Goal: Task Accomplishment & Management: Use online tool/utility

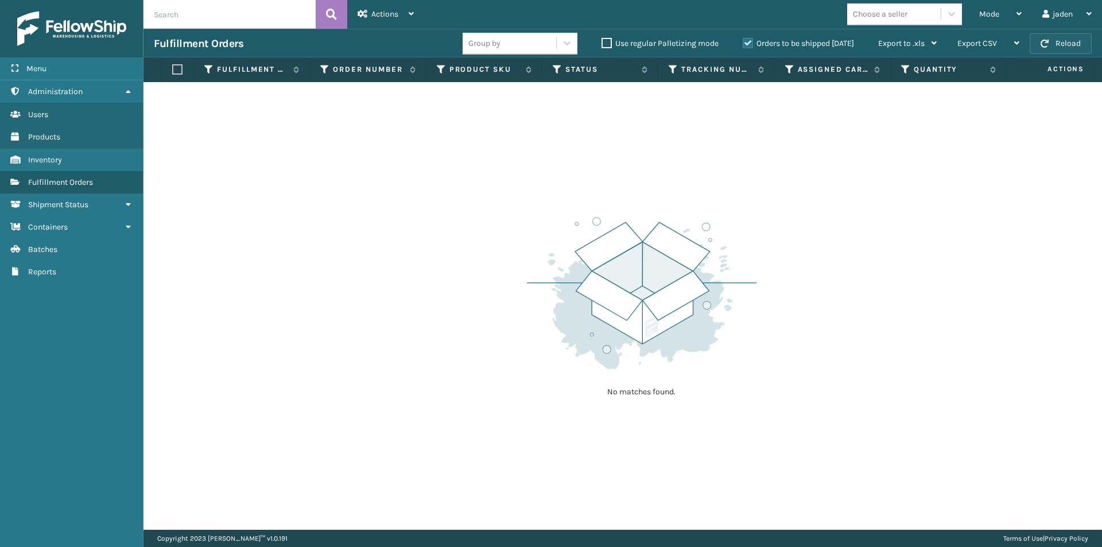
click at [1074, 43] on button "Reload" at bounding box center [1060, 43] width 62 height 21
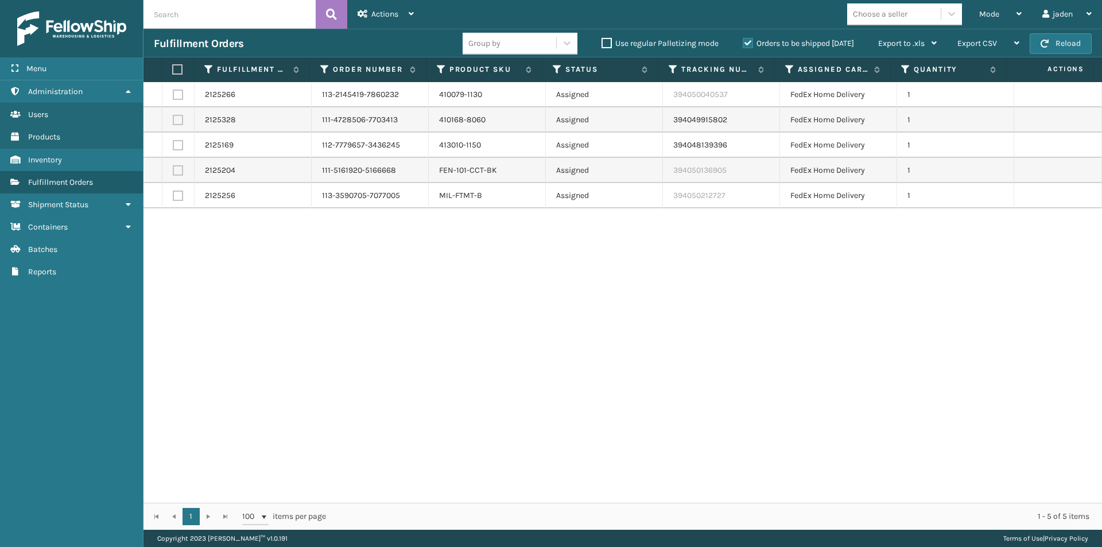
click at [744, 42] on label "Orders to be shipped [DATE]" at bounding box center [797, 43] width 111 height 10
click at [743, 42] on input "Orders to be shipped [DATE]" at bounding box center [742, 40] width 1 height 7
click at [981, 15] on span "Mode" at bounding box center [989, 14] width 20 height 10
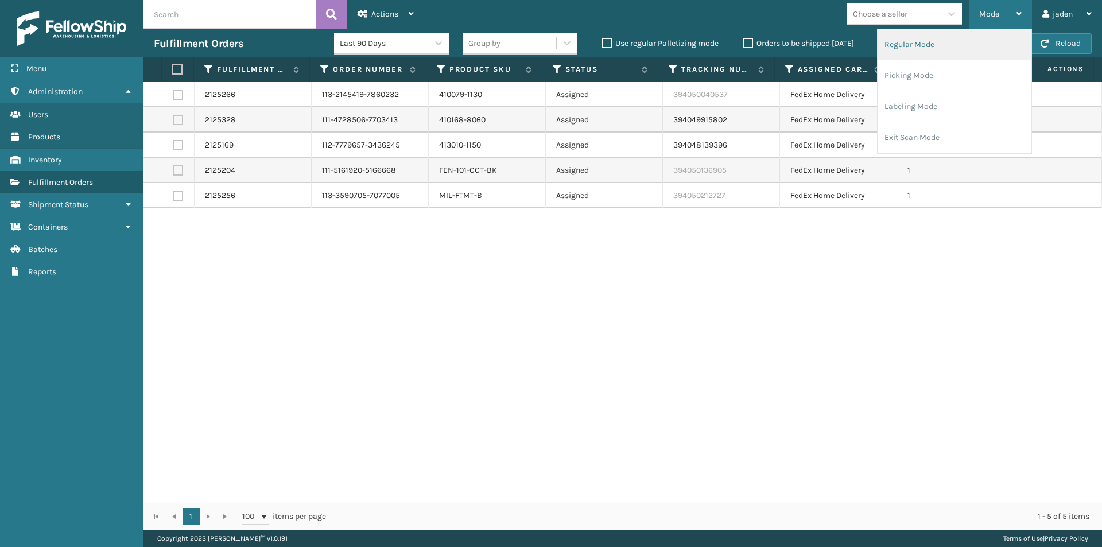
click at [932, 58] on li "Regular Mode" at bounding box center [954, 44] width 154 height 31
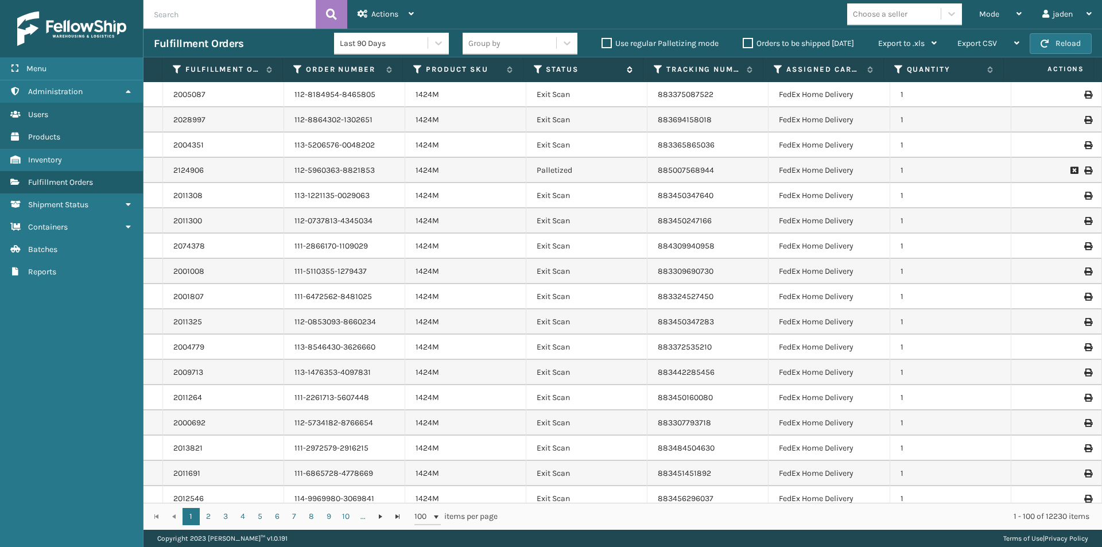
click at [542, 69] on icon at bounding box center [538, 69] width 9 height 10
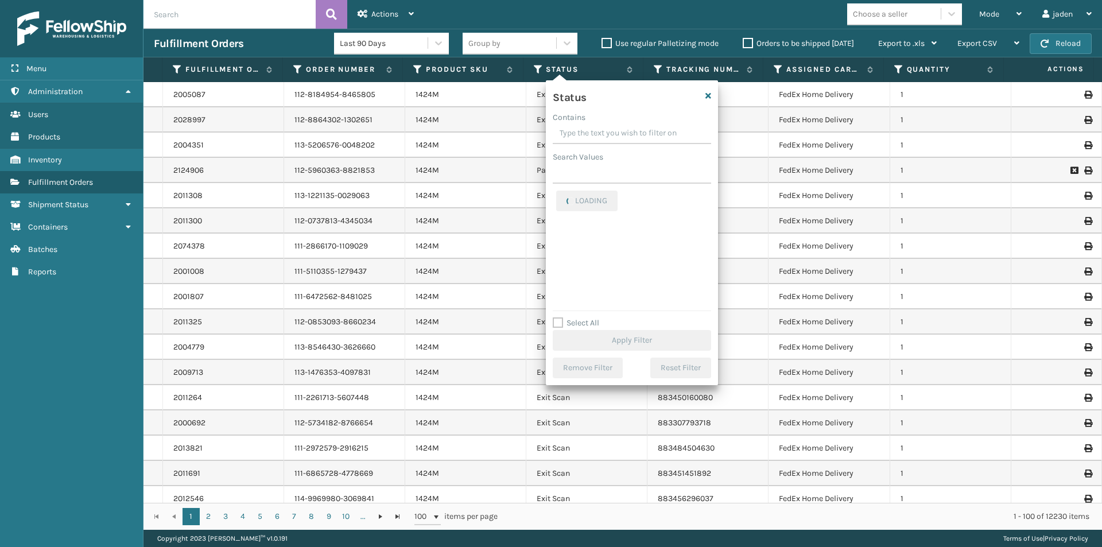
drag, startPoint x: 635, startPoint y: 126, endPoint x: 613, endPoint y: 131, distance: 22.8
click at [613, 131] on input "Contains" at bounding box center [632, 133] width 158 height 21
drag, startPoint x: 633, startPoint y: 133, endPoint x: 592, endPoint y: 132, distance: 40.7
click at [592, 132] on input "Contains" at bounding box center [632, 133] width 158 height 21
drag, startPoint x: 641, startPoint y: 134, endPoint x: 586, endPoint y: 127, distance: 56.1
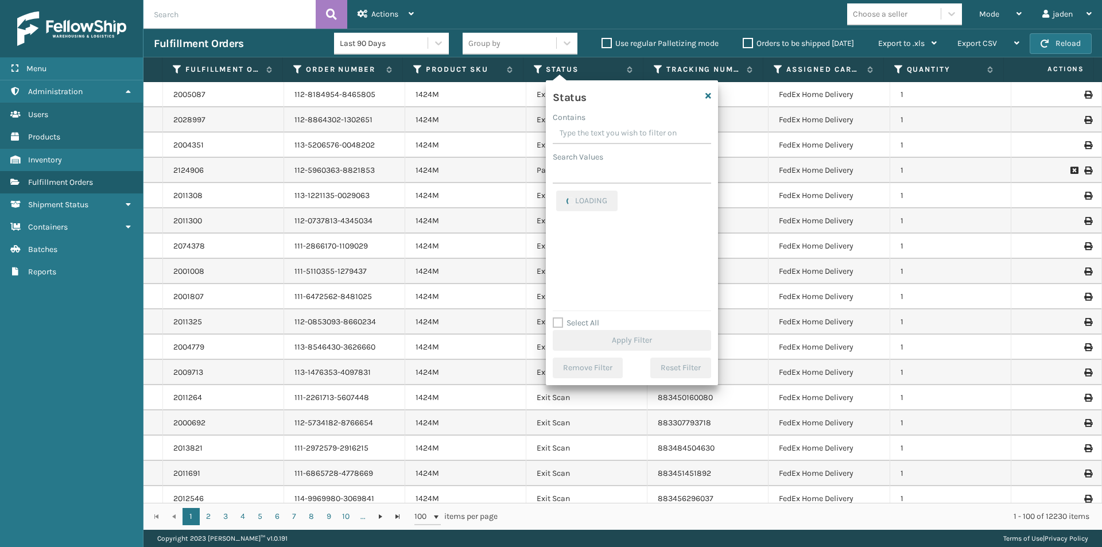
click at [586, 127] on input "Contains" at bounding box center [632, 133] width 158 height 21
drag, startPoint x: 649, startPoint y: 133, endPoint x: 610, endPoint y: 132, distance: 39.0
click at [610, 132] on input "Contains" at bounding box center [632, 133] width 158 height 21
drag, startPoint x: 640, startPoint y: 134, endPoint x: 602, endPoint y: 133, distance: 37.9
click at [602, 133] on input "Contains" at bounding box center [632, 133] width 158 height 21
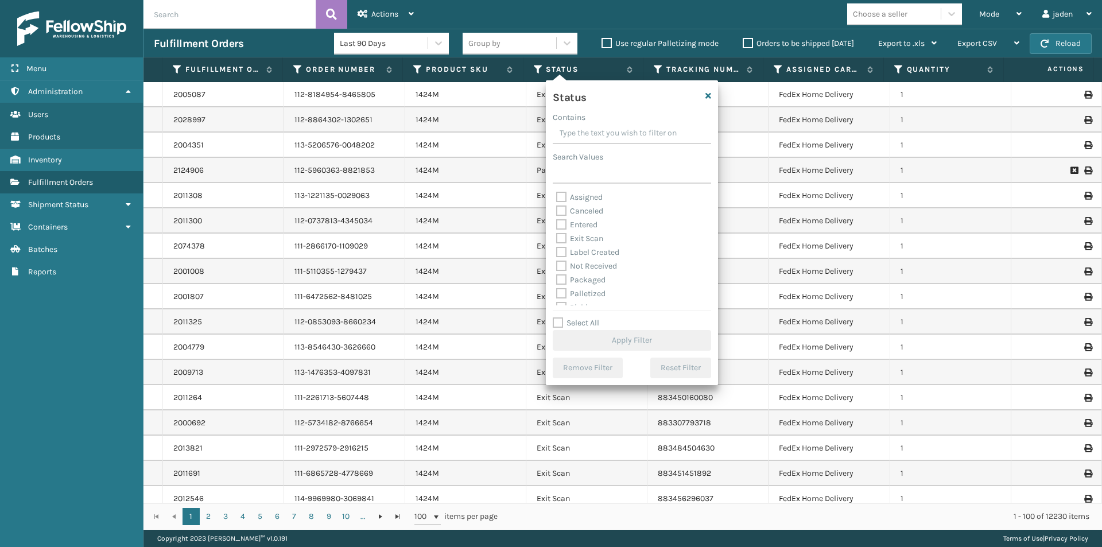
scroll to position [64, 0]
click at [563, 239] on label "Picking" at bounding box center [576, 243] width 41 height 10
click at [557, 239] on input "Picking" at bounding box center [556, 239] width 1 height 7
checkbox input "true"
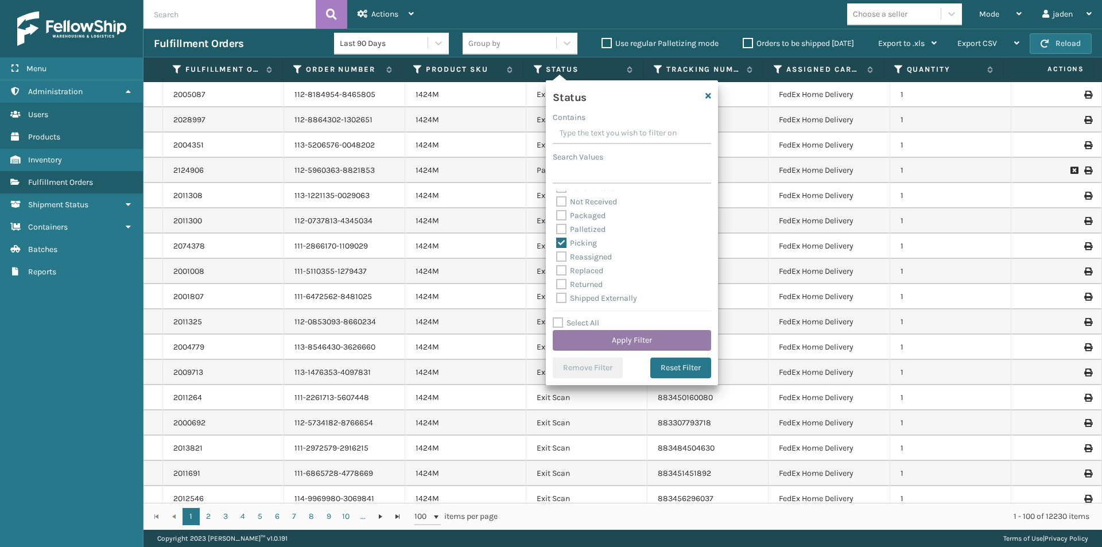
click at [596, 339] on button "Apply Filter" at bounding box center [632, 340] width 158 height 21
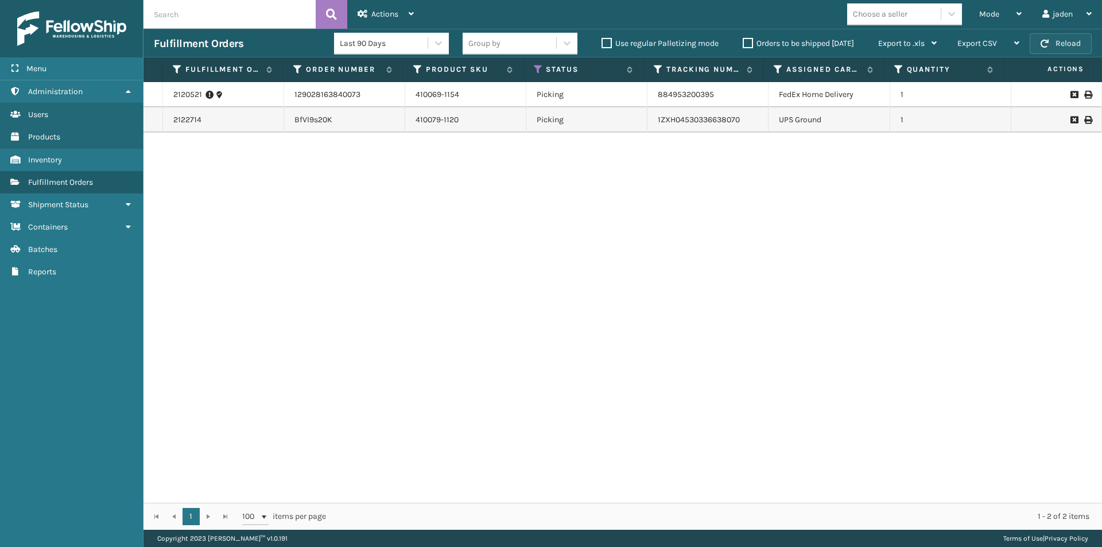
click at [1060, 44] on button "Reload" at bounding box center [1060, 43] width 62 height 21
click at [1012, 19] on div "Mode" at bounding box center [1000, 14] width 42 height 29
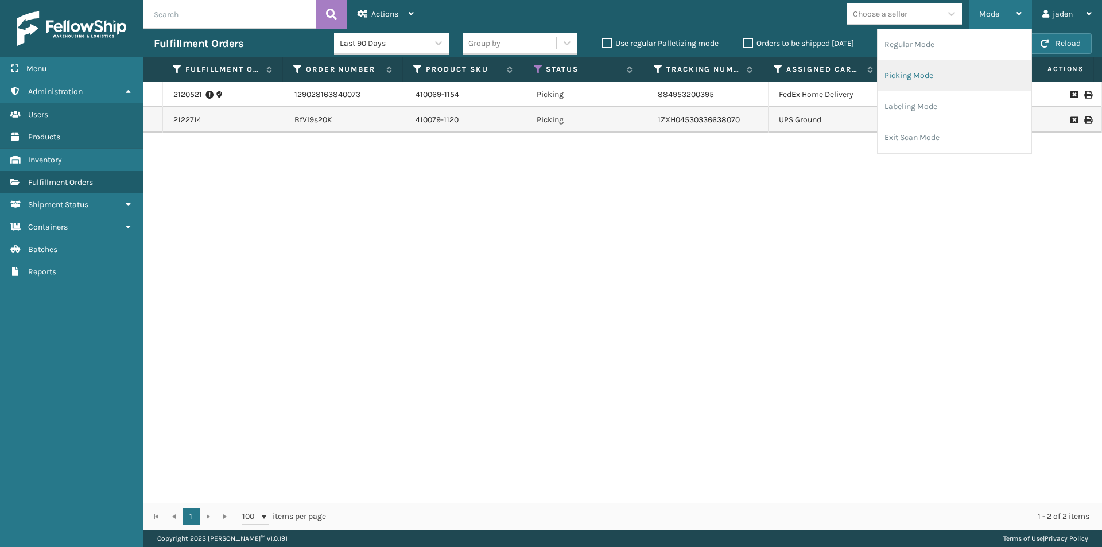
click at [954, 78] on li "Picking Mode" at bounding box center [954, 75] width 154 height 31
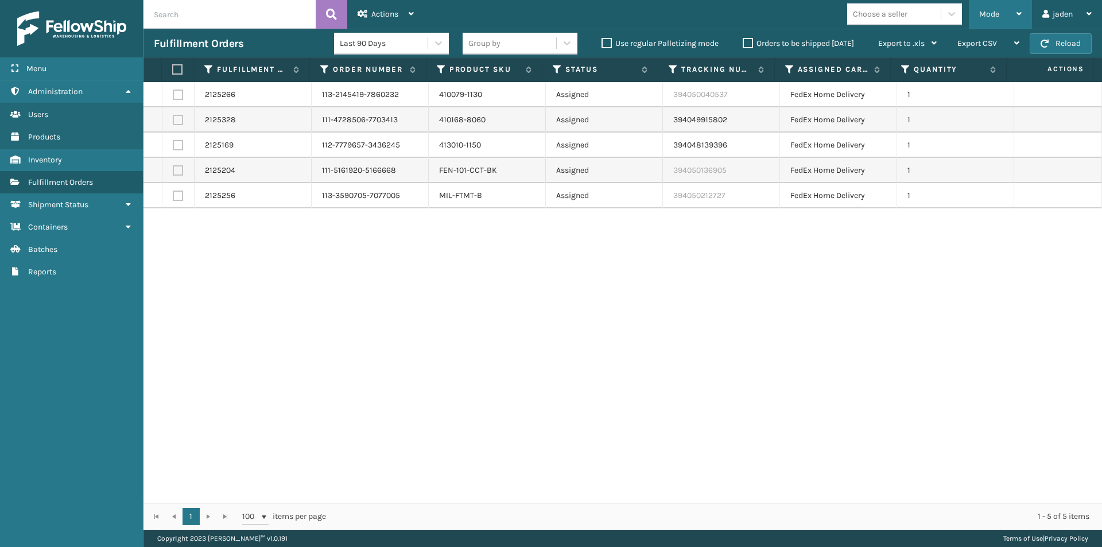
click at [991, 15] on span "Mode" at bounding box center [989, 14] width 20 height 10
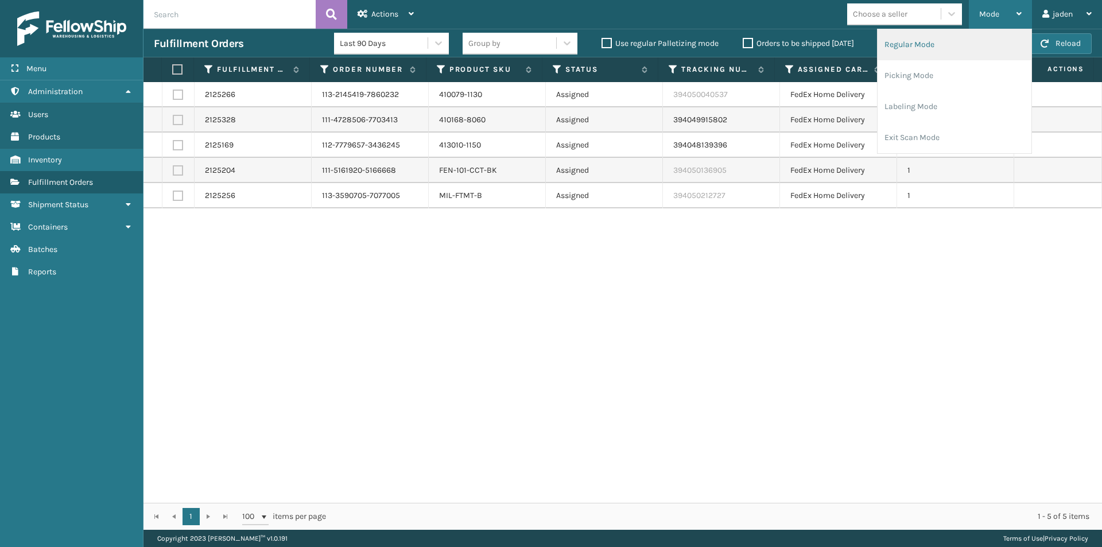
click at [934, 49] on li "Regular Mode" at bounding box center [954, 44] width 154 height 31
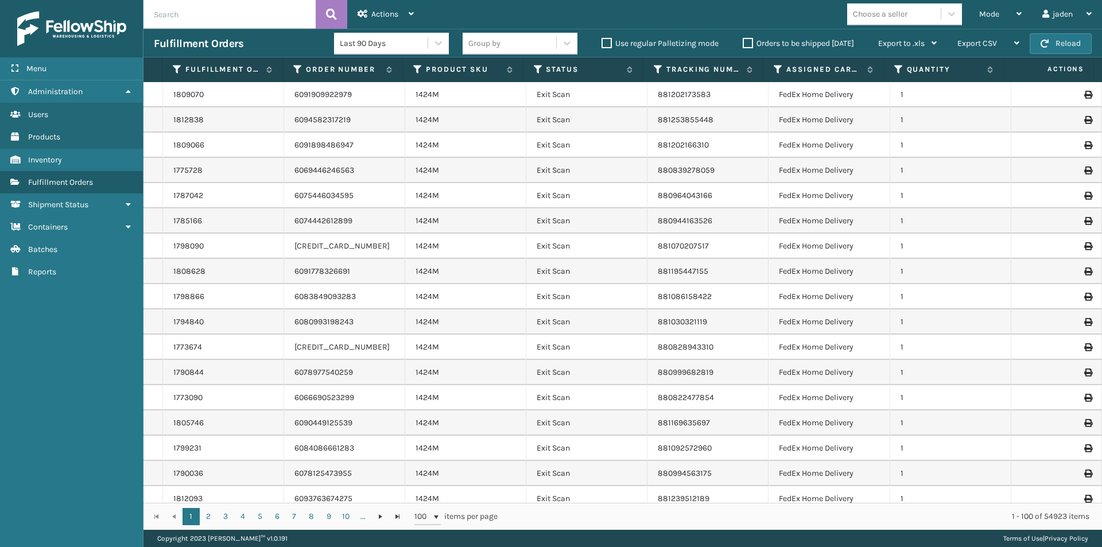
click at [536, 75] on th "Status" at bounding box center [583, 69] width 120 height 25
click at [535, 64] on icon at bounding box center [538, 69] width 9 height 10
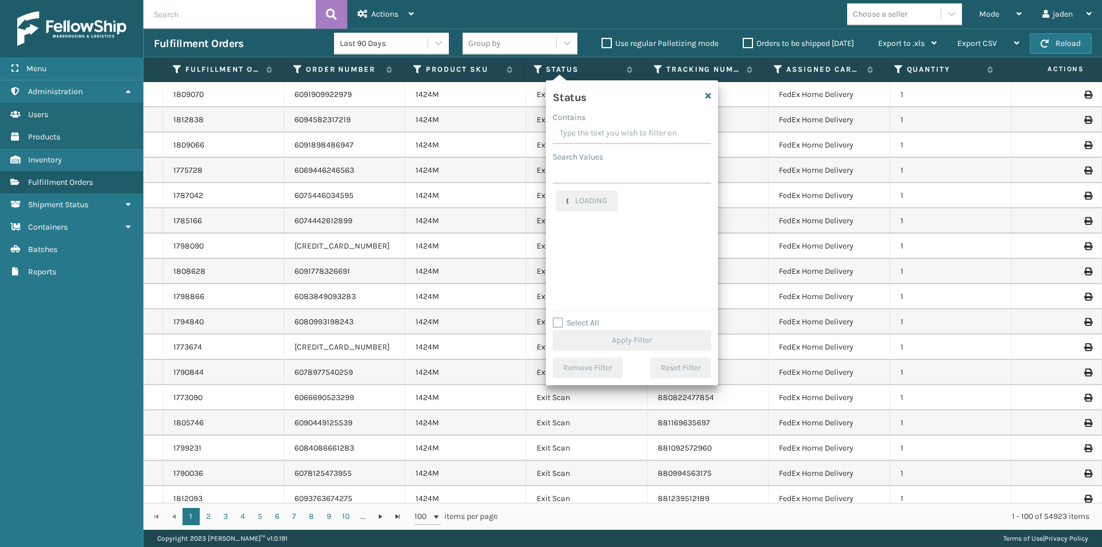
drag, startPoint x: 660, startPoint y: 138, endPoint x: 618, endPoint y: 126, distance: 44.0
click at [618, 126] on input "Contains" at bounding box center [632, 133] width 158 height 21
click at [561, 294] on label "Palletized" at bounding box center [580, 294] width 49 height 10
click at [557, 294] on input "Palletized" at bounding box center [556, 290] width 1 height 7
checkbox input "true"
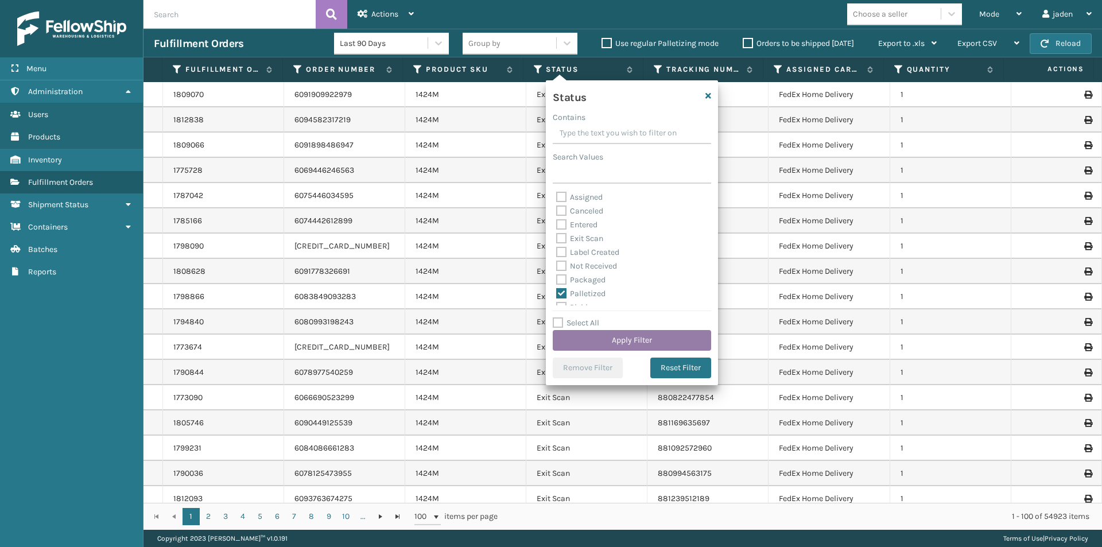
click at [591, 345] on button "Apply Filter" at bounding box center [632, 340] width 158 height 21
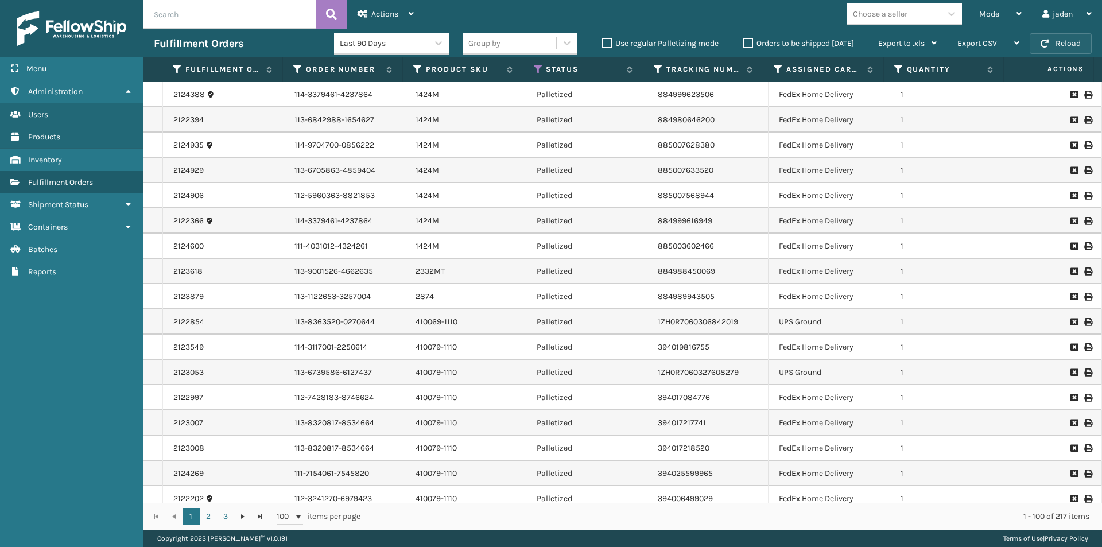
click at [1064, 46] on button "Reload" at bounding box center [1060, 43] width 62 height 21
click at [1066, 40] on button "Reload" at bounding box center [1060, 43] width 62 height 21
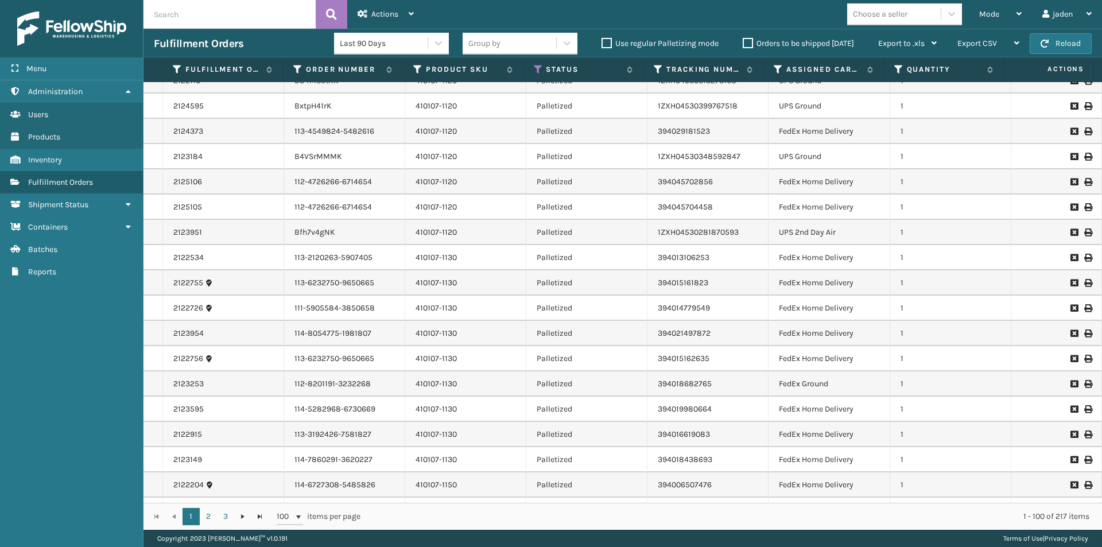
scroll to position [2104, 0]
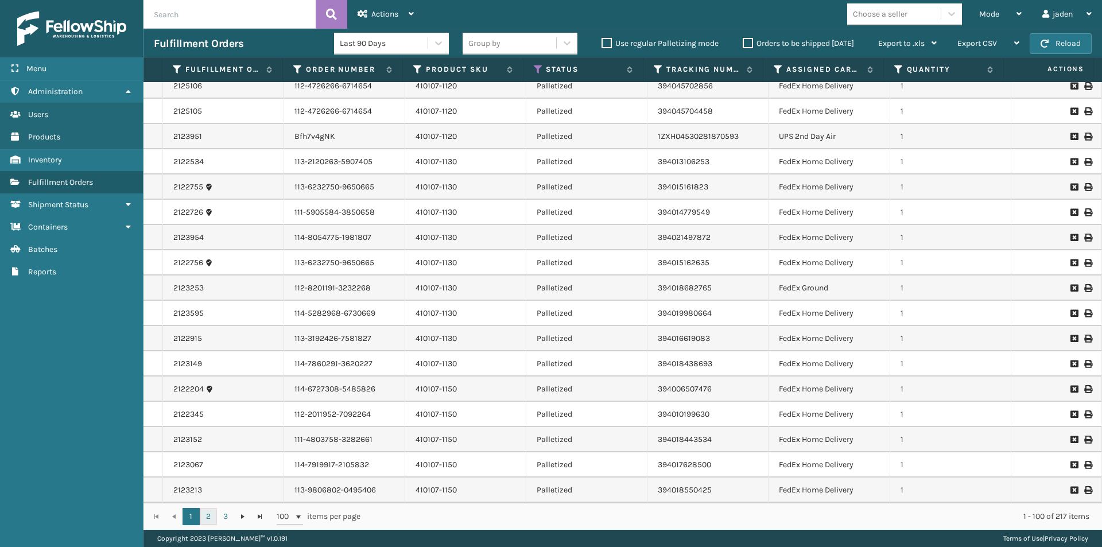
click at [205, 514] on link "2" at bounding box center [208, 516] width 17 height 17
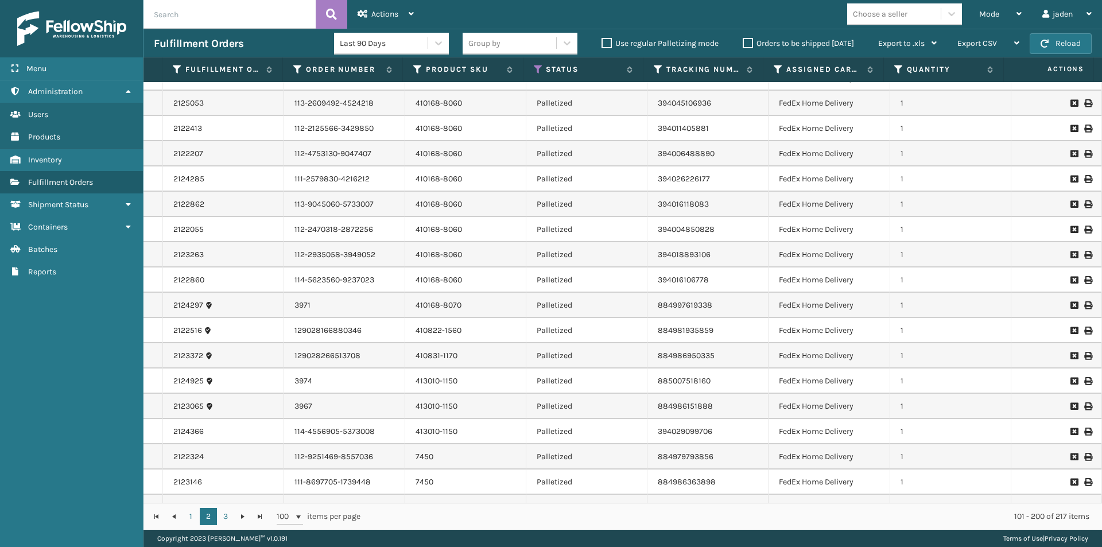
scroll to position [746, 0]
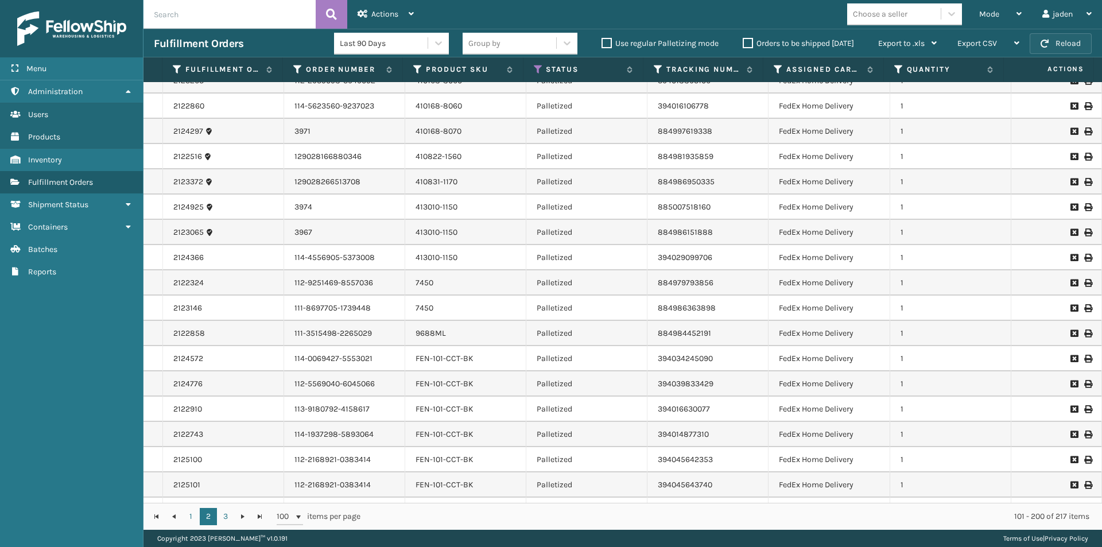
click at [1053, 43] on button "Reload" at bounding box center [1060, 43] width 62 height 21
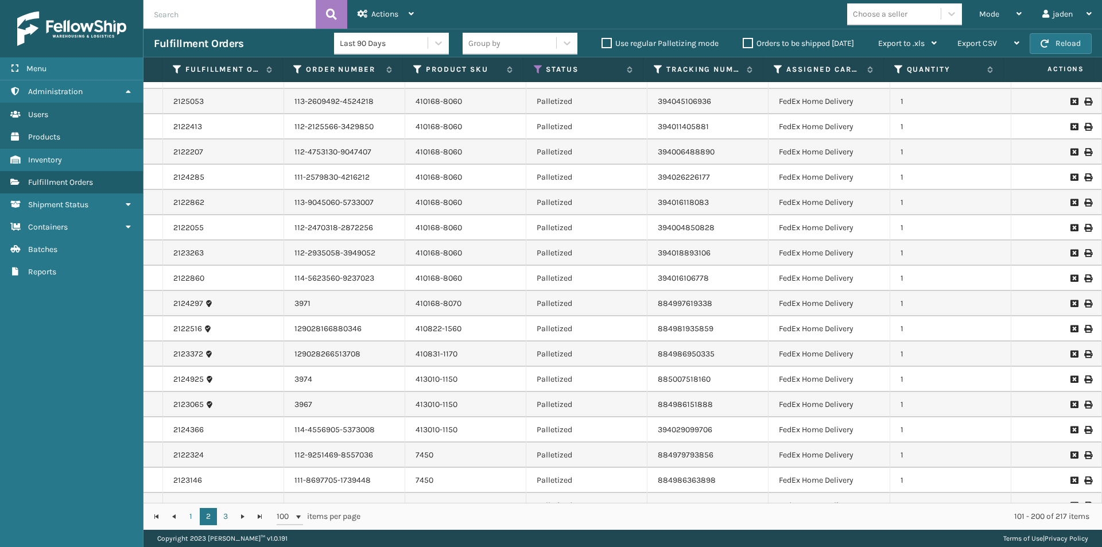
scroll to position [861, 0]
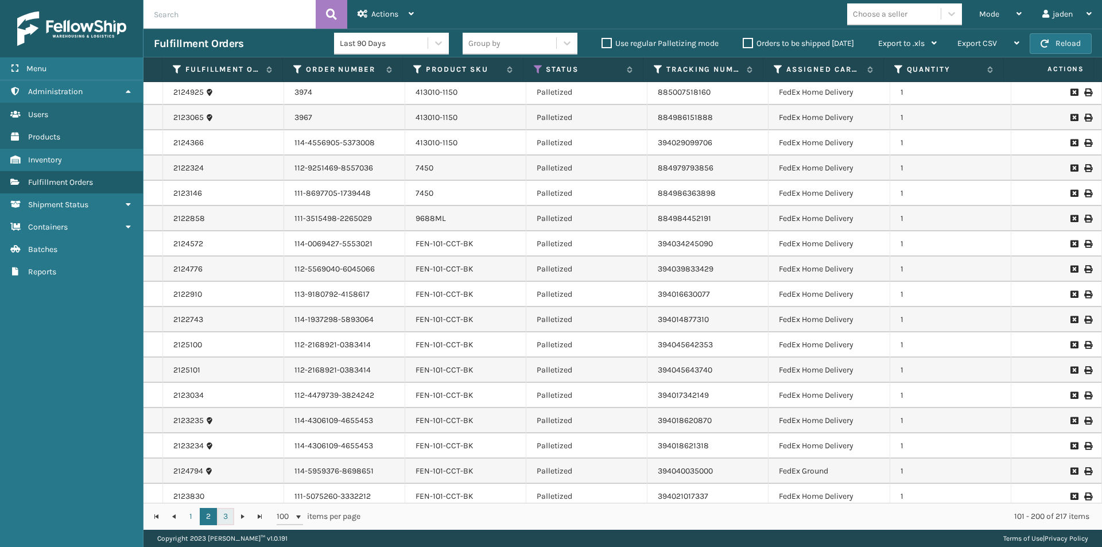
click at [227, 517] on link "3" at bounding box center [225, 516] width 17 height 17
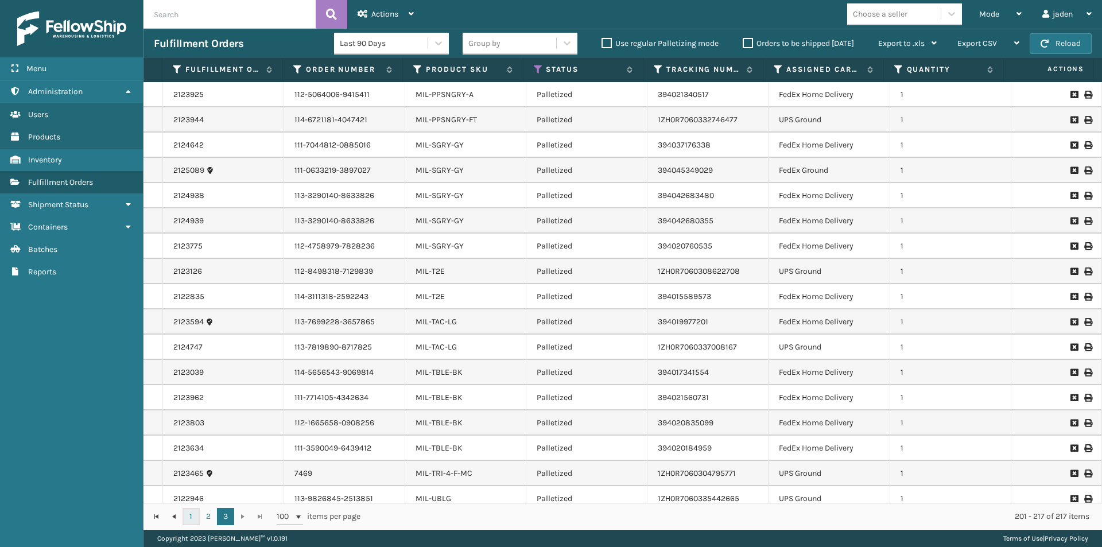
click at [186, 516] on link "1" at bounding box center [190, 516] width 17 height 17
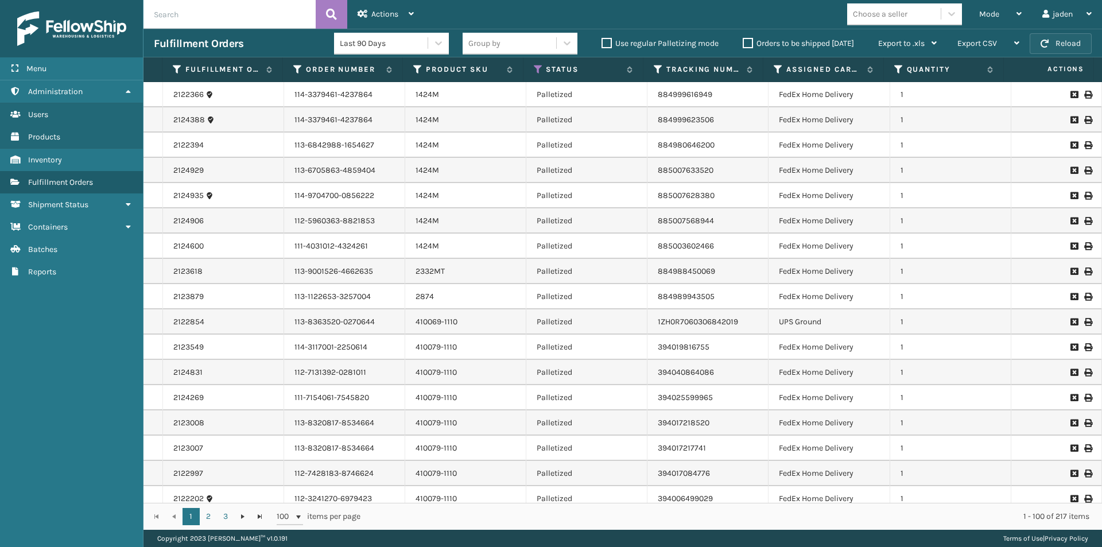
click at [1055, 38] on button "Reload" at bounding box center [1060, 43] width 62 height 21
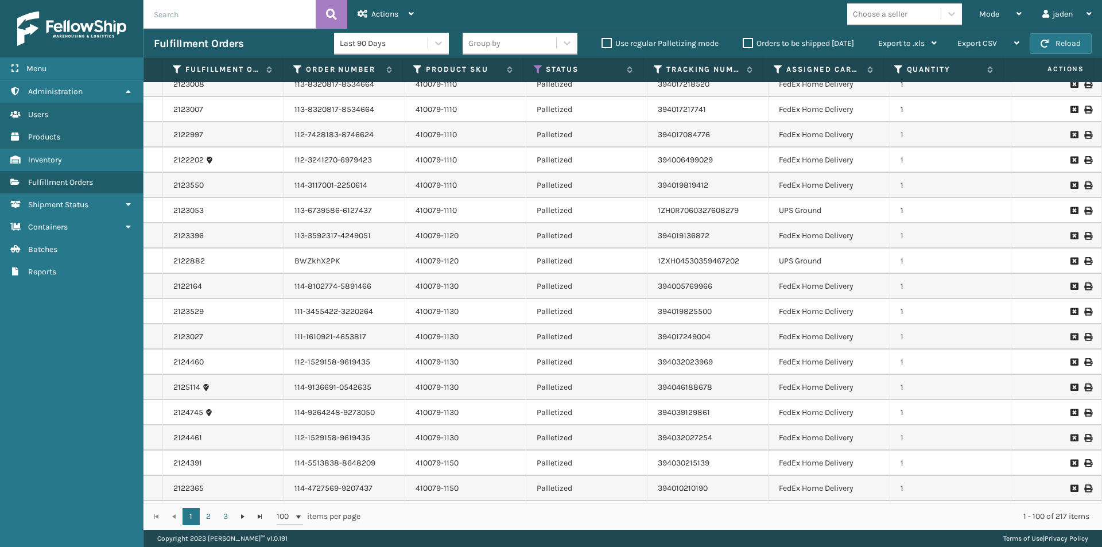
scroll to position [344, 0]
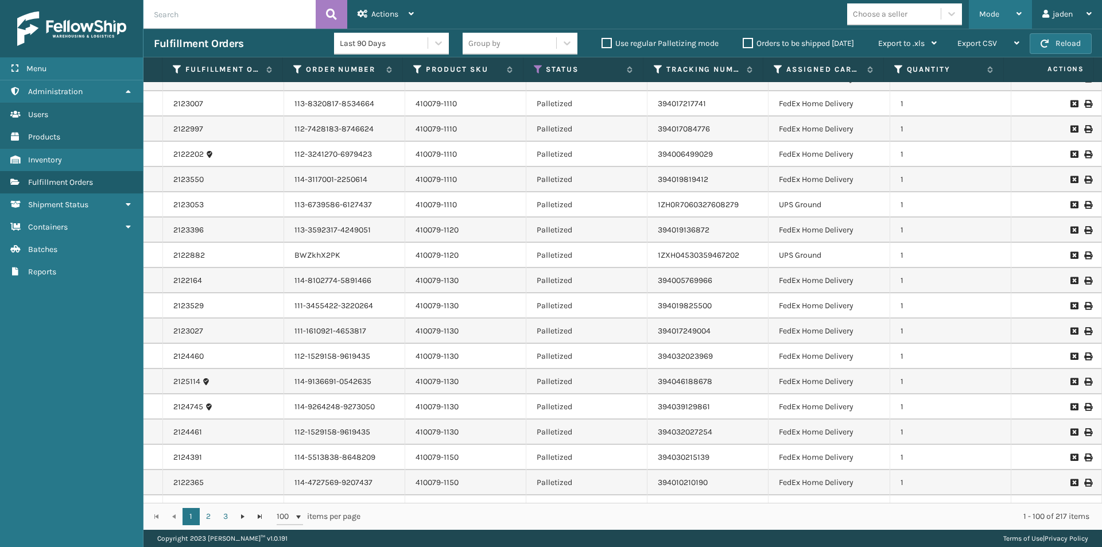
click at [1012, 8] on div "Mode" at bounding box center [1000, 14] width 42 height 29
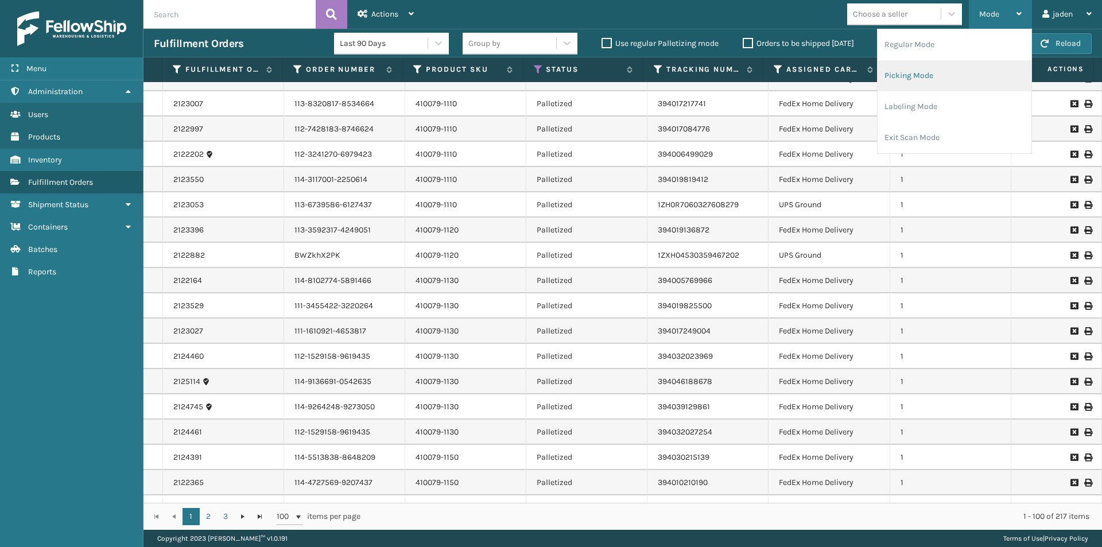
click at [962, 62] on li "Picking Mode" at bounding box center [954, 75] width 154 height 31
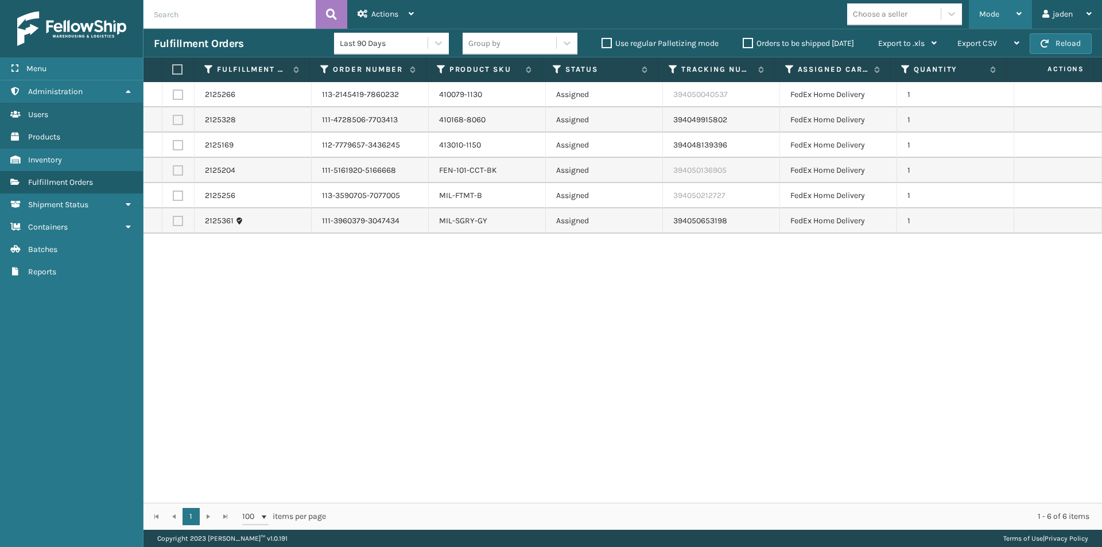
click at [1006, 13] on div "Mode" at bounding box center [1000, 14] width 42 height 29
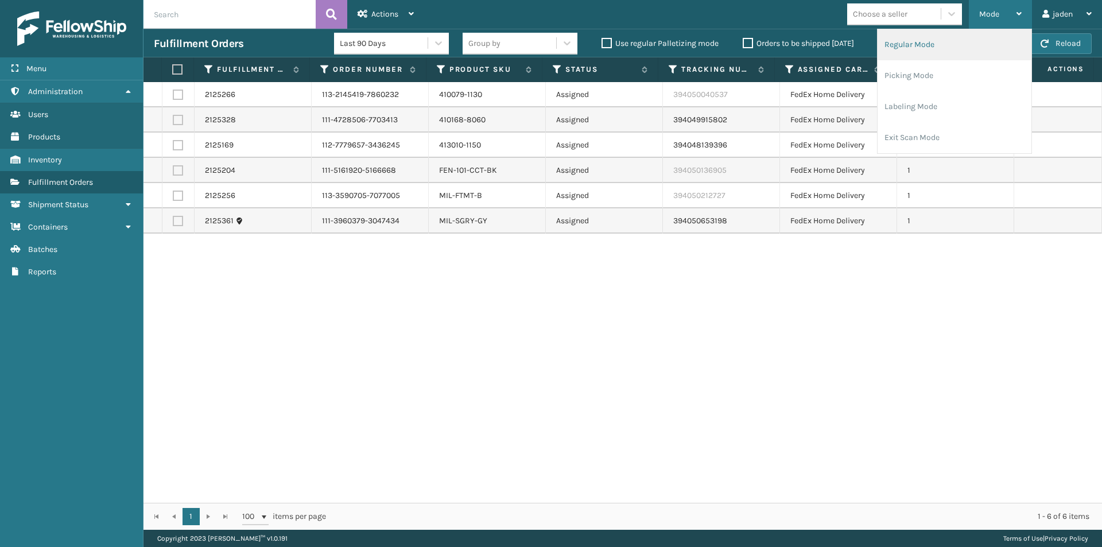
click at [958, 39] on li "Regular Mode" at bounding box center [954, 44] width 154 height 31
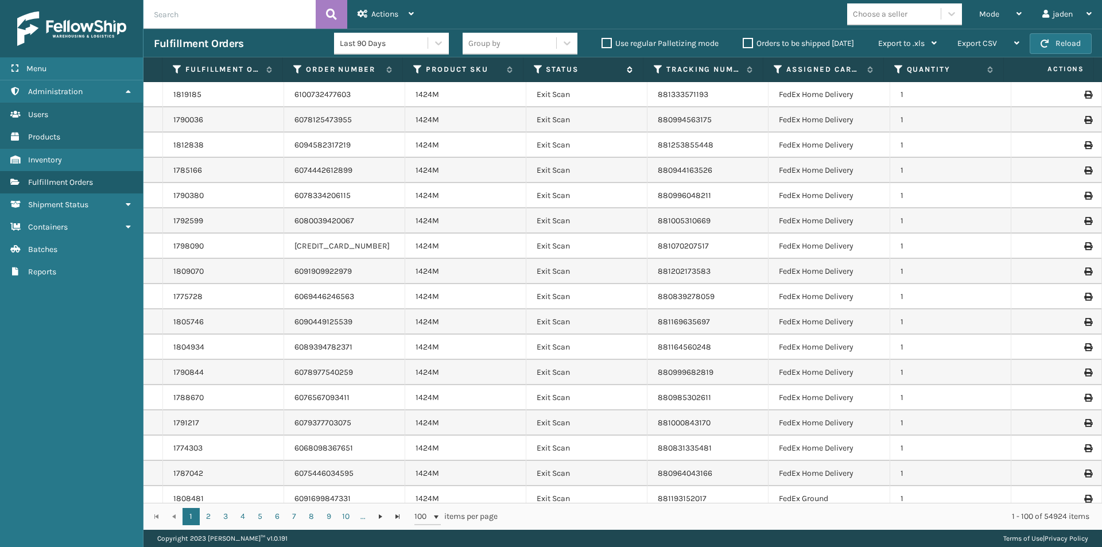
click at [534, 71] on icon at bounding box center [538, 69] width 9 height 10
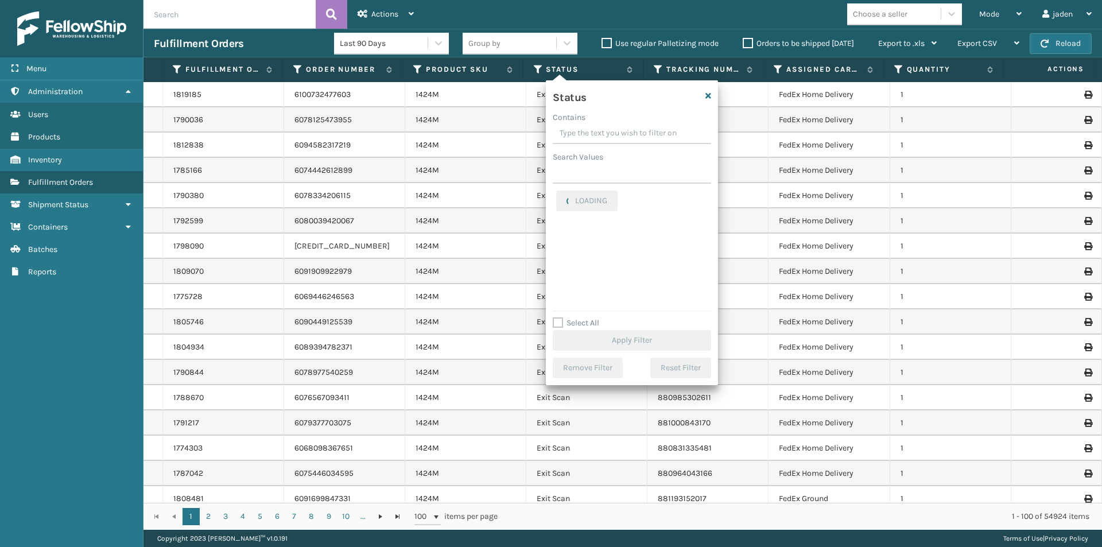
drag, startPoint x: 647, startPoint y: 127, endPoint x: 588, endPoint y: 130, distance: 59.7
click at [588, 130] on input "Contains" at bounding box center [632, 133] width 158 height 21
drag, startPoint x: 659, startPoint y: 127, endPoint x: 607, endPoint y: 129, distance: 52.3
click at [607, 129] on input "Contains" at bounding box center [632, 133] width 158 height 21
drag, startPoint x: 650, startPoint y: 126, endPoint x: 591, endPoint y: 125, distance: 59.1
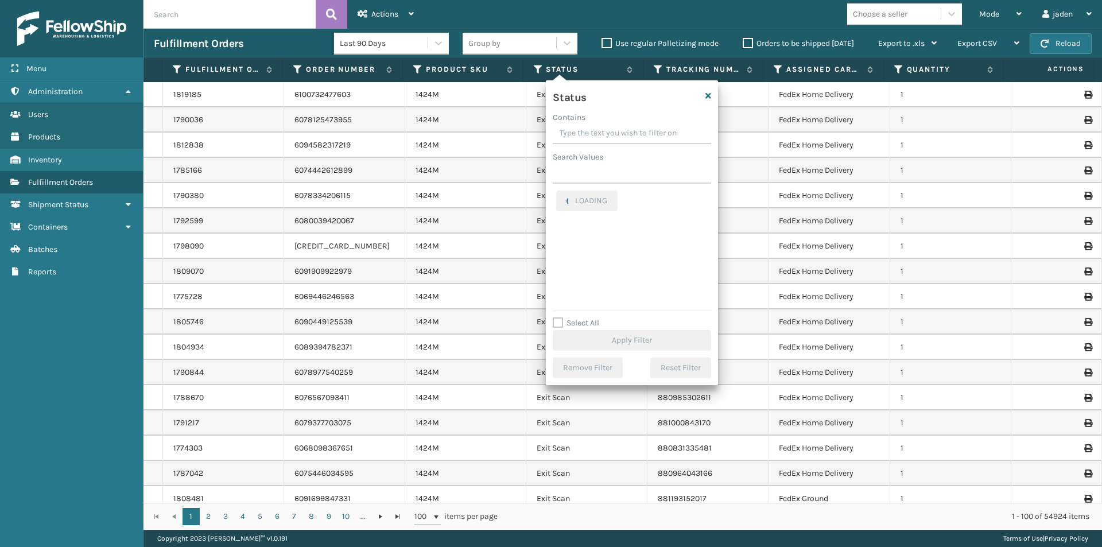
click at [591, 125] on input "Contains" at bounding box center [632, 133] width 158 height 21
drag, startPoint x: 666, startPoint y: 138, endPoint x: 613, endPoint y: 132, distance: 53.1
click at [613, 132] on input "Contains" at bounding box center [632, 133] width 158 height 21
click at [558, 242] on label "Picking" at bounding box center [576, 243] width 41 height 10
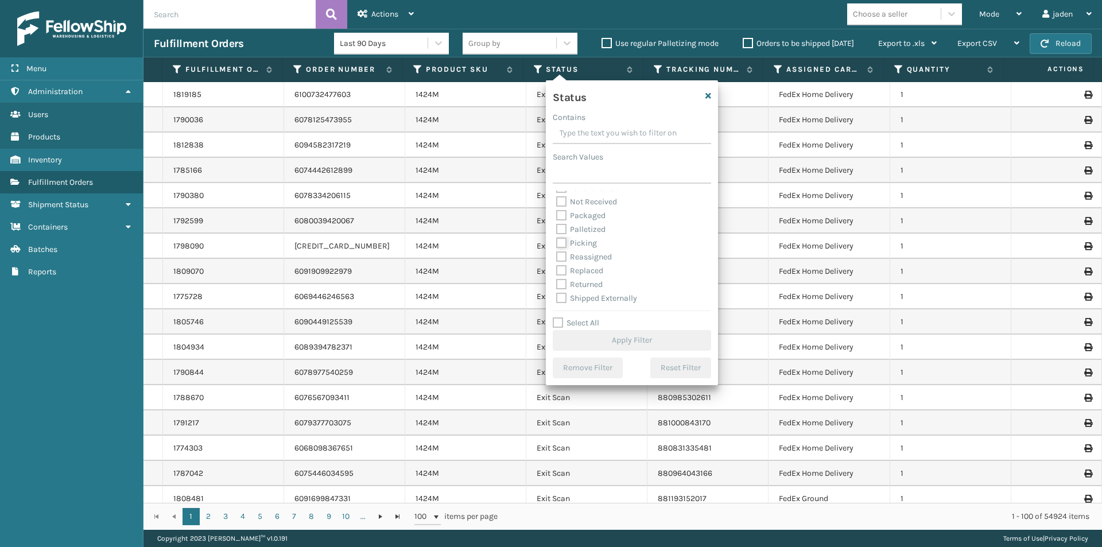
click at [557, 242] on input "Picking" at bounding box center [556, 239] width 1 height 7
checkbox input "true"
click at [614, 337] on button "Apply Filter" at bounding box center [632, 340] width 158 height 21
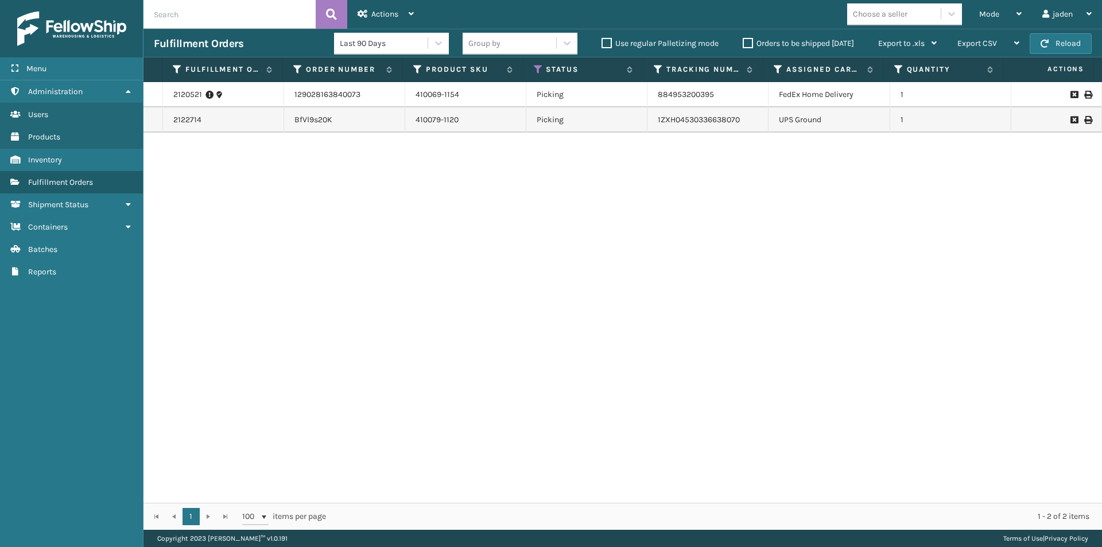
drag, startPoint x: 546, startPoint y: 242, endPoint x: 444, endPoint y: 265, distance: 104.7
click at [444, 265] on div "2120521 129028163840073 410069-1154 Picking 884953200395 FedEx Home Delivery 1 …" at bounding box center [622, 292] width 958 height 421
click at [983, 10] on span "Mode" at bounding box center [989, 14] width 20 height 10
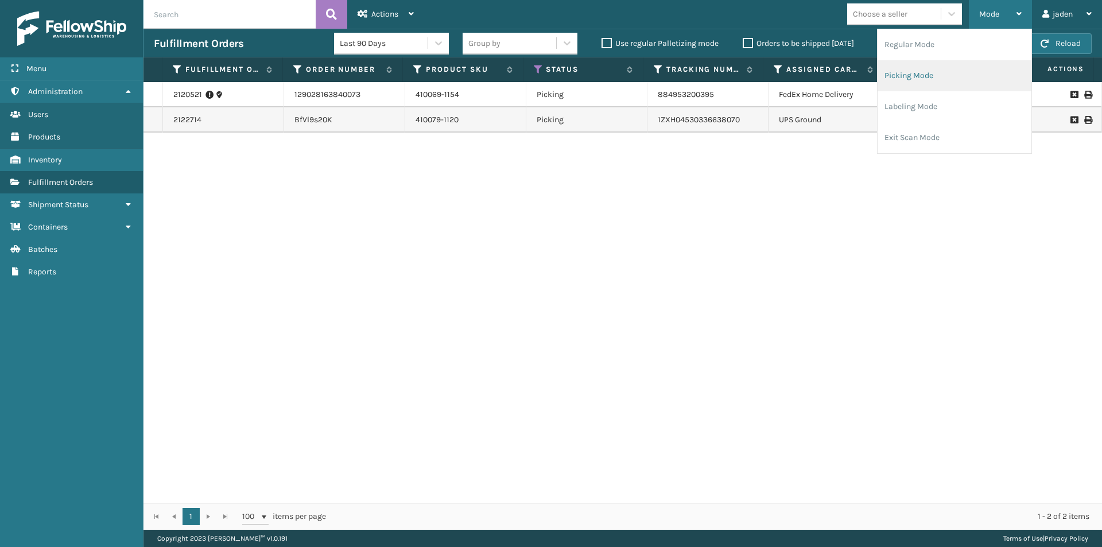
click at [956, 73] on li "Picking Mode" at bounding box center [954, 75] width 154 height 31
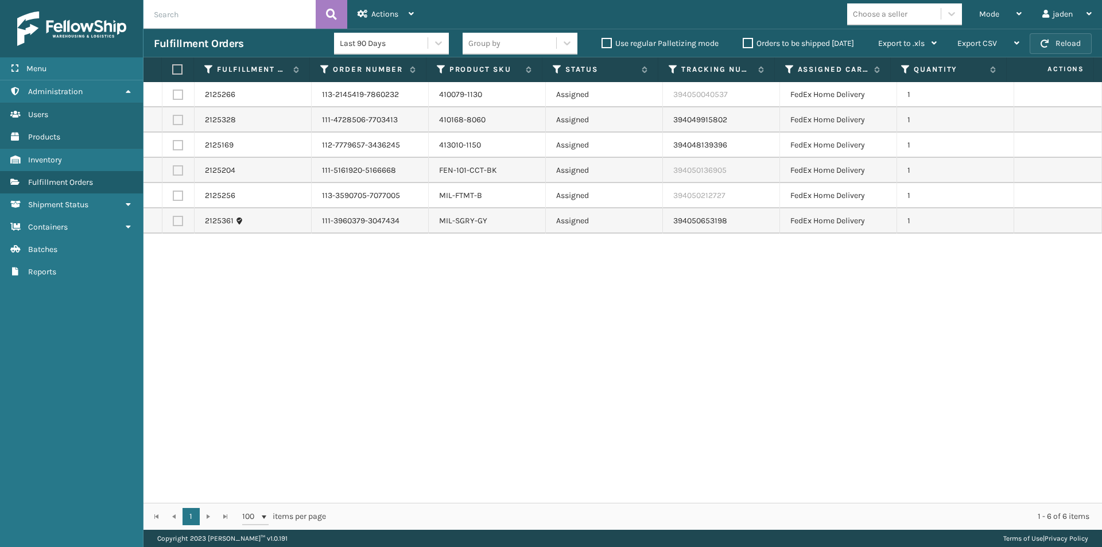
click at [1045, 46] on span "button" at bounding box center [1044, 44] width 8 height 8
click at [215, 176] on link "2125204" at bounding box center [220, 170] width 30 height 11
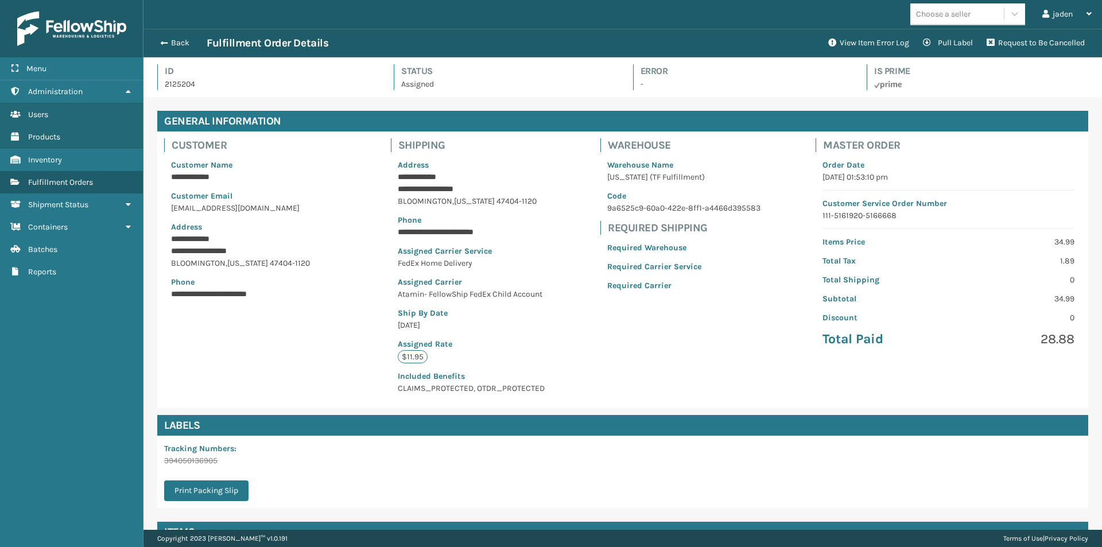
scroll to position [111, 0]
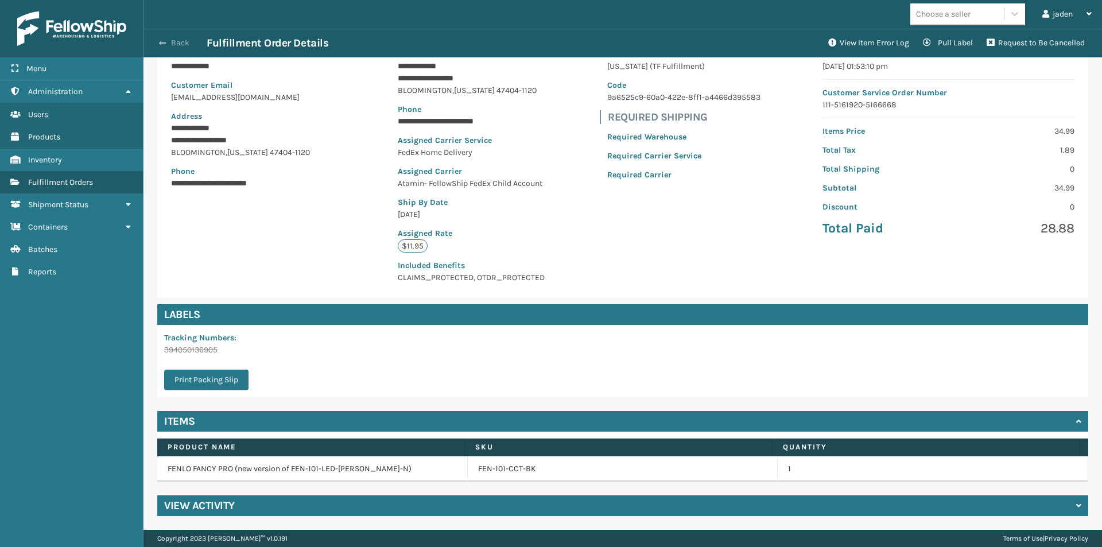
click at [170, 43] on button "Back" at bounding box center [180, 43] width 53 height 10
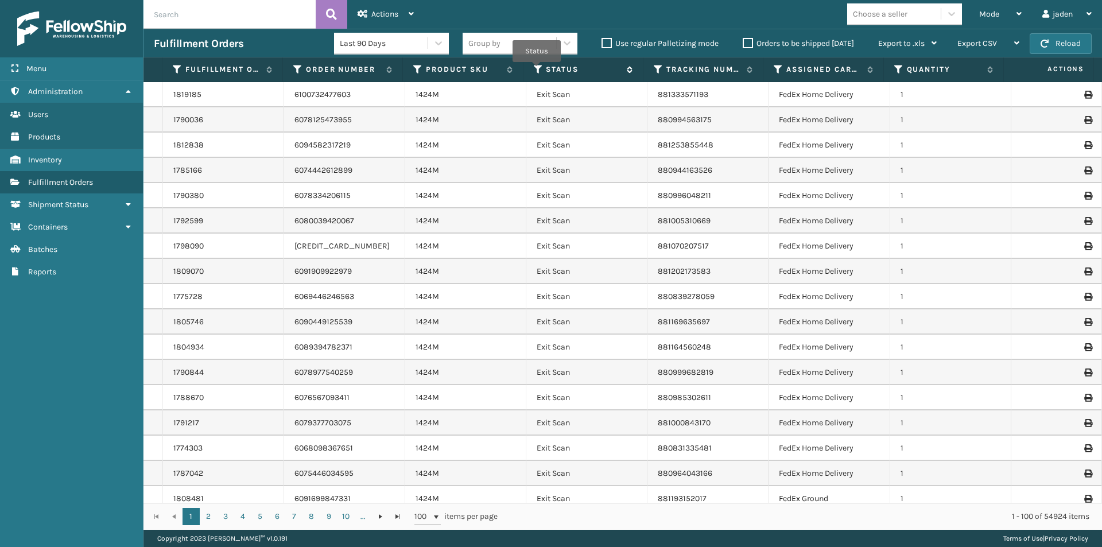
click at [536, 70] on icon at bounding box center [538, 69] width 9 height 10
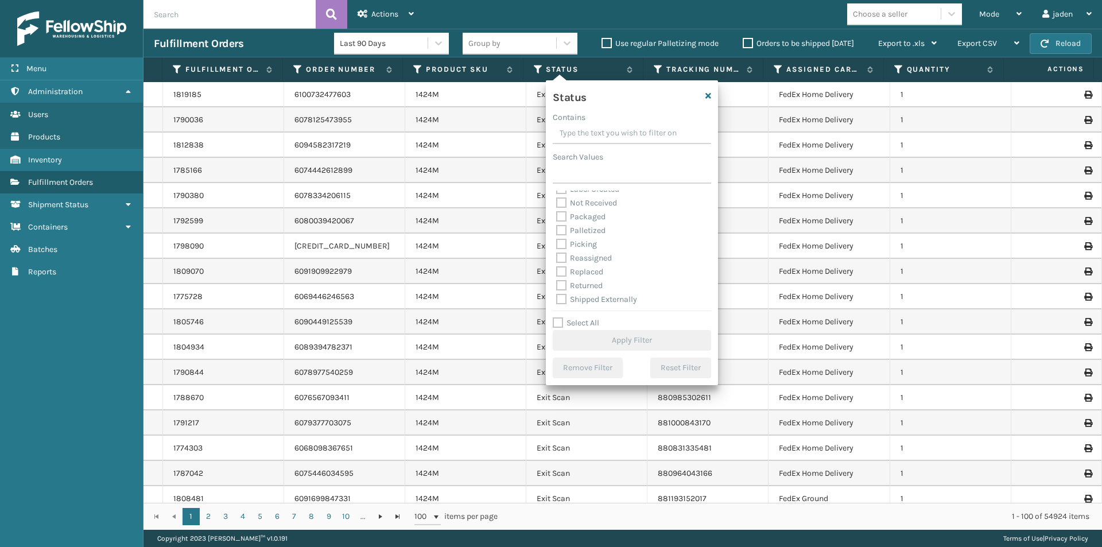
scroll to position [64, 0]
click at [567, 240] on label "Picking" at bounding box center [576, 243] width 41 height 10
click at [557, 240] on input "Picking" at bounding box center [556, 239] width 1 height 7
click at [567, 240] on label "Picking" at bounding box center [576, 243] width 41 height 10
click at [557, 240] on input "Picking" at bounding box center [556, 239] width 1 height 7
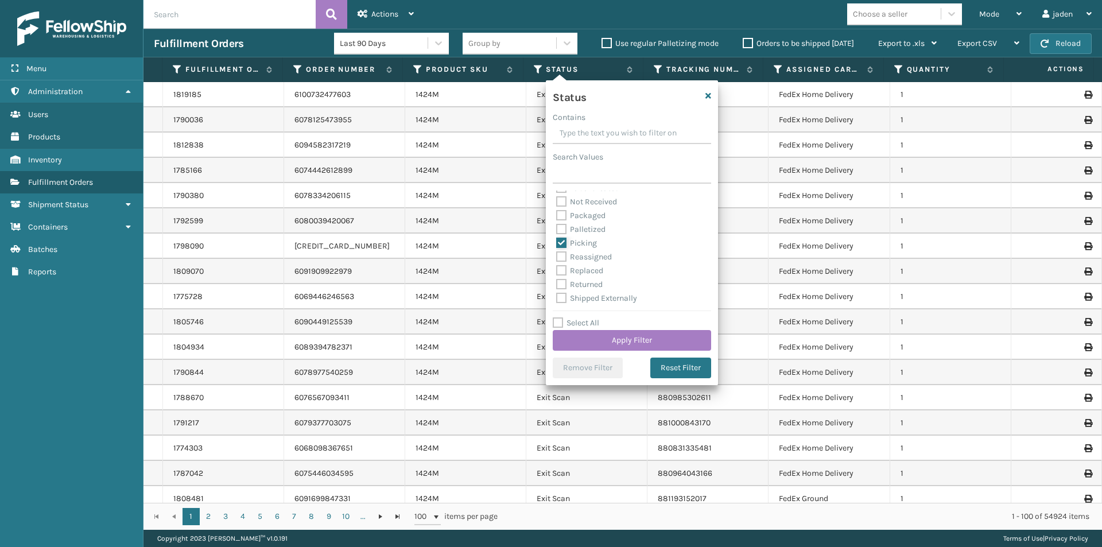
checkbox input "false"
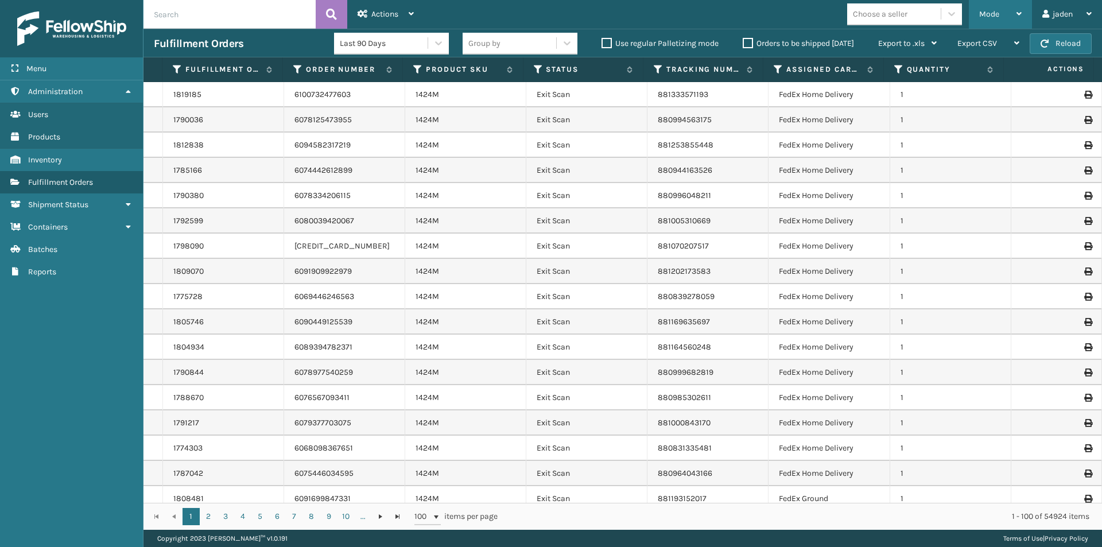
click at [1008, 18] on div "Mode" at bounding box center [1000, 14] width 42 height 29
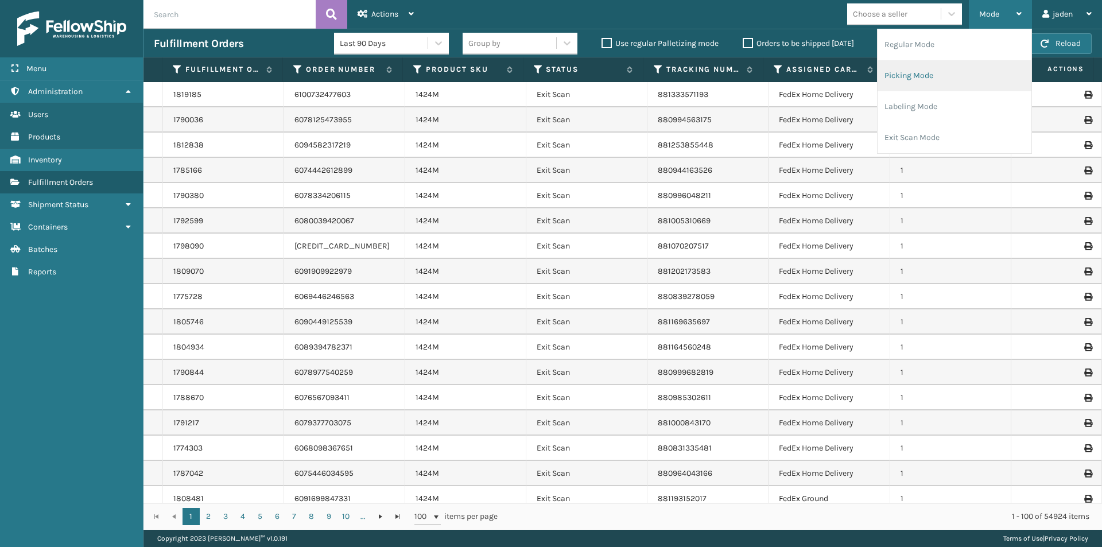
click at [970, 82] on li "Picking Mode" at bounding box center [954, 75] width 154 height 31
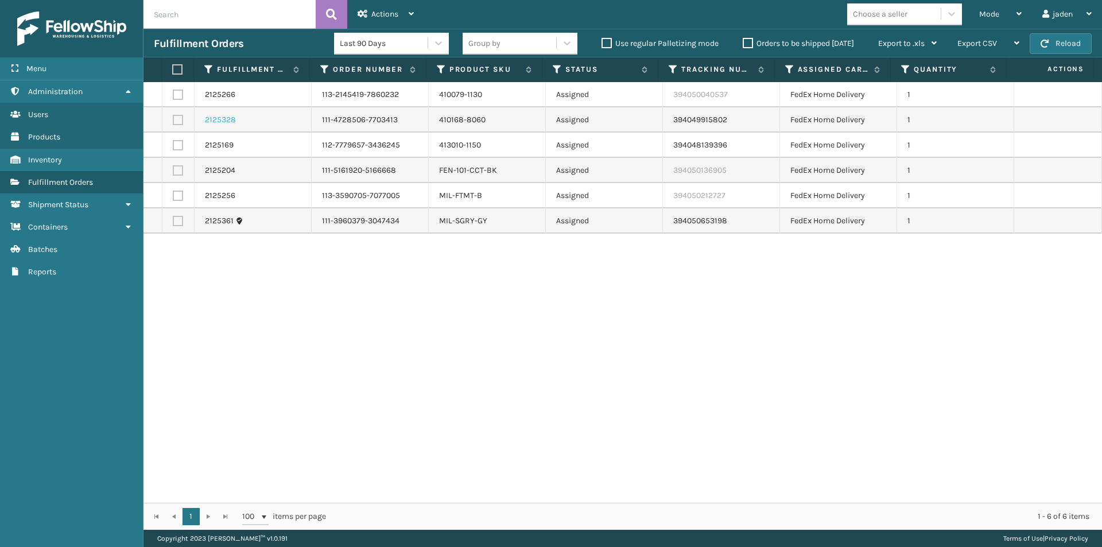
click at [213, 122] on link "2125328" at bounding box center [220, 119] width 31 height 11
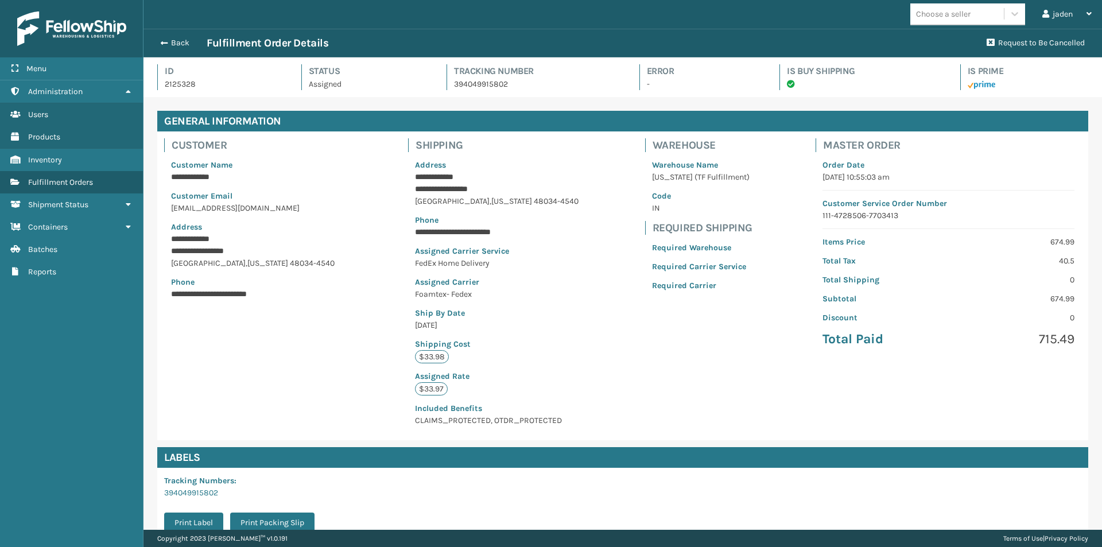
scroll to position [28, 958]
click at [161, 44] on span "button" at bounding box center [162, 43] width 7 height 8
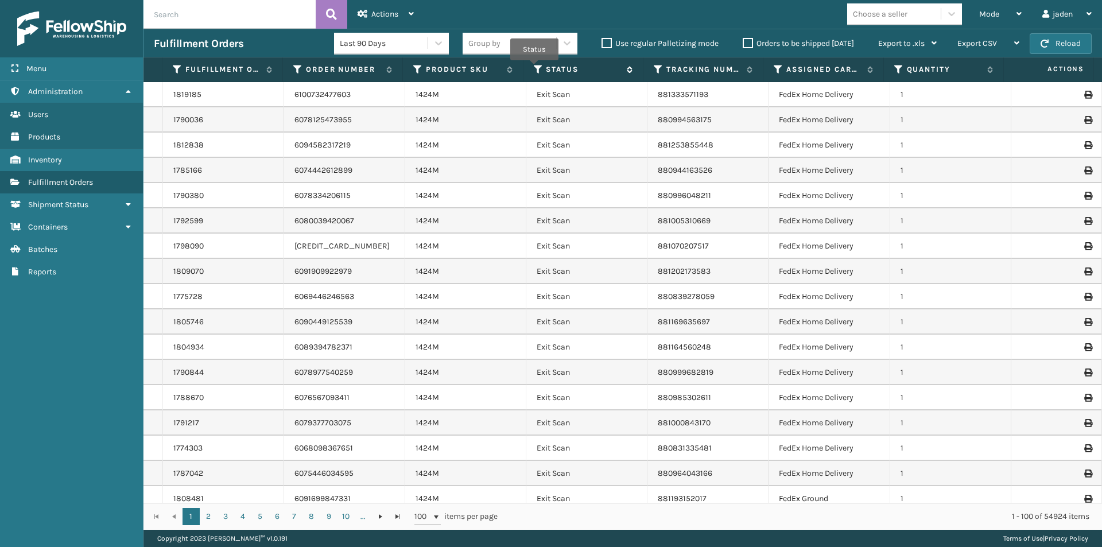
click at [534, 68] on icon at bounding box center [538, 69] width 9 height 10
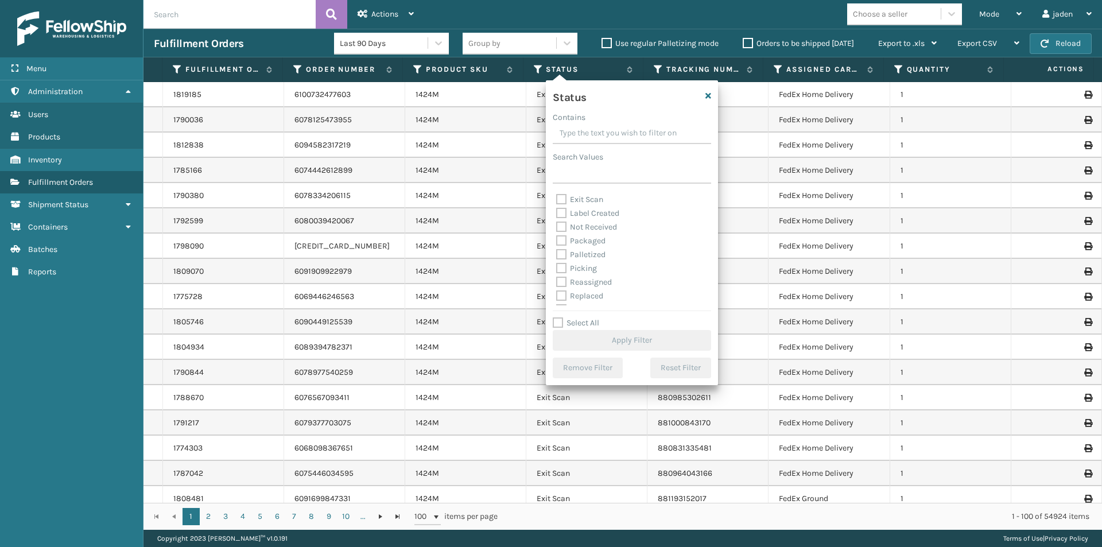
scroll to position [64, 0]
click at [996, 19] on div "Mode" at bounding box center [1000, 14] width 42 height 29
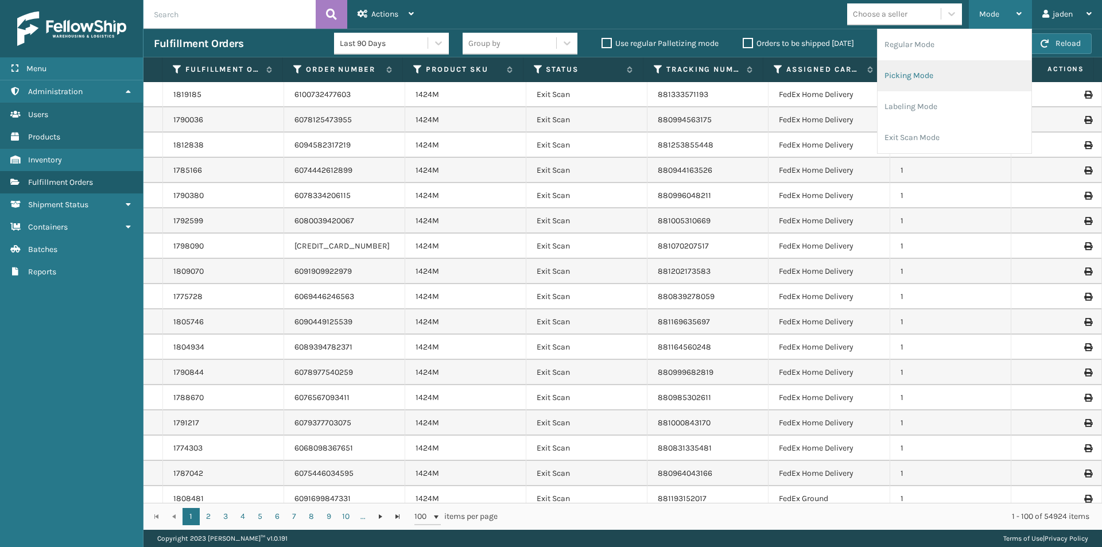
click at [961, 65] on li "Picking Mode" at bounding box center [954, 75] width 154 height 31
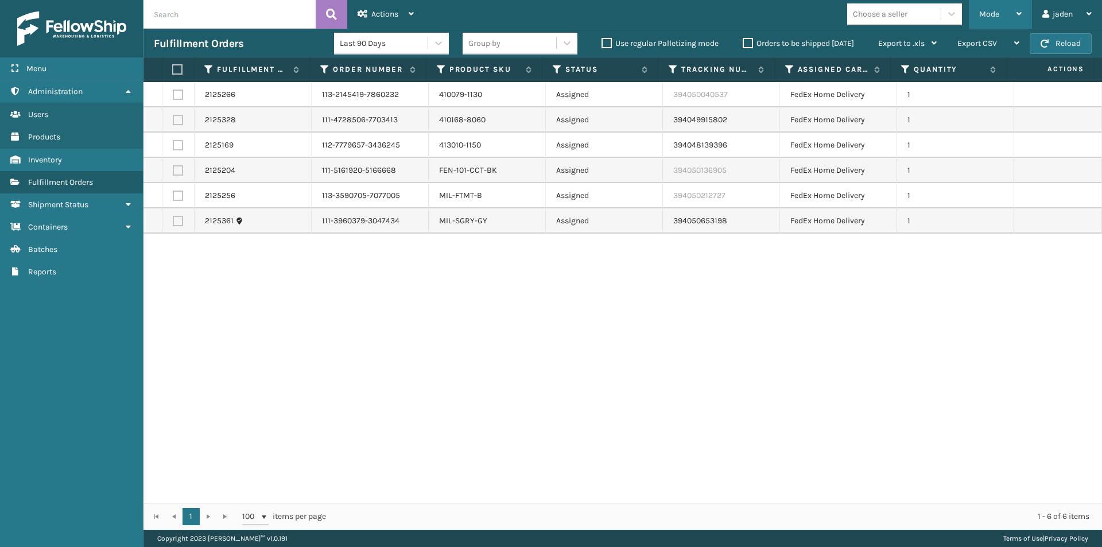
click at [979, 20] on div "Mode" at bounding box center [1000, 14] width 42 height 29
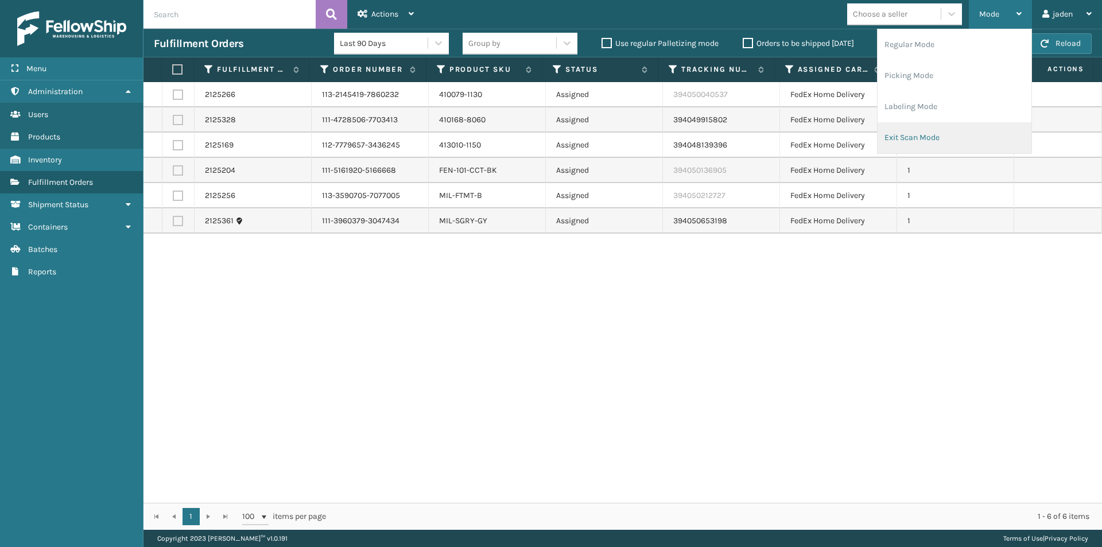
click at [951, 143] on li "Exit Scan Mode" at bounding box center [954, 137] width 154 height 31
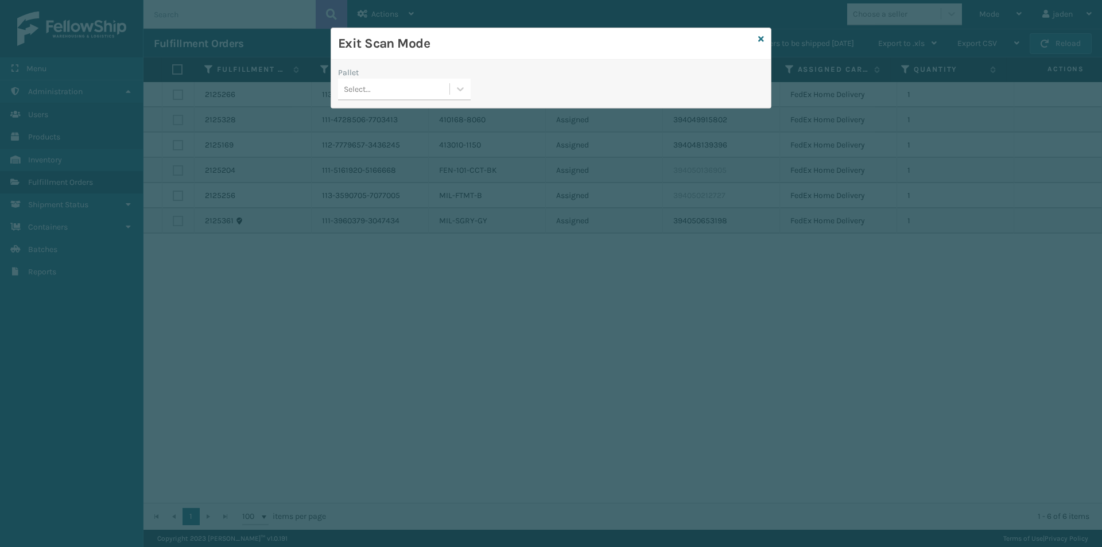
click at [473, 79] on div "Pallet Select..." at bounding box center [404, 87] width 146 height 41
click at [457, 87] on icon at bounding box center [459, 88] width 11 height 11
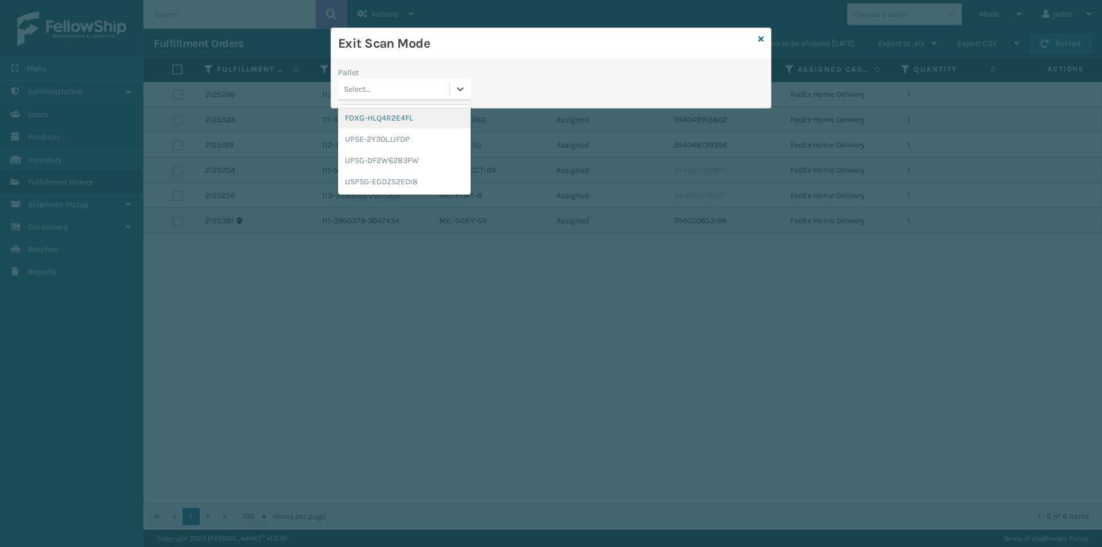
click at [398, 122] on div "FDXG-HLQ4R2E4FL" at bounding box center [404, 117] width 133 height 21
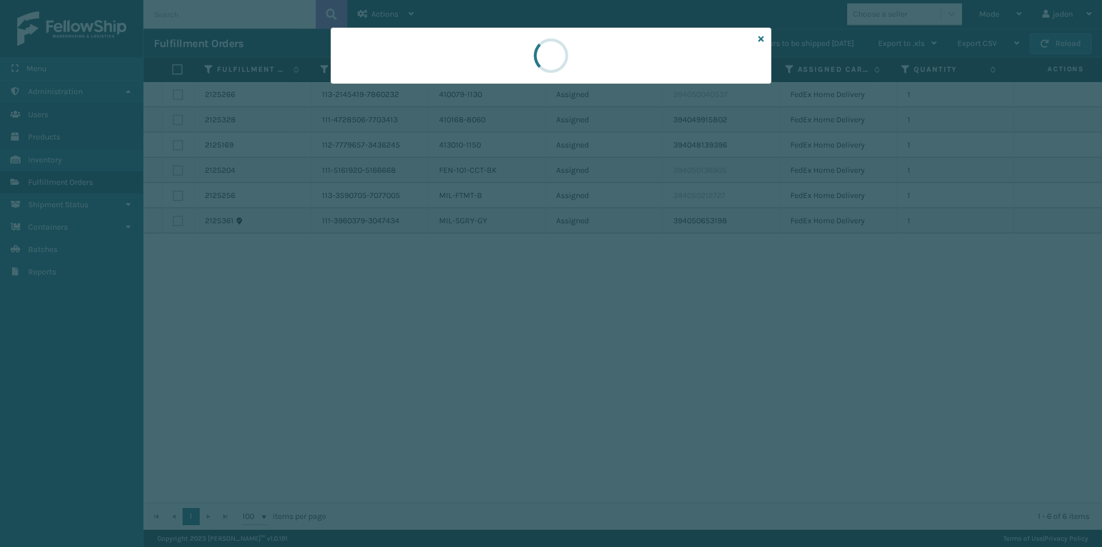
drag, startPoint x: 515, startPoint y: 86, endPoint x: 472, endPoint y: 80, distance: 43.5
click at [472, 80] on div at bounding box center [550, 56] width 441 height 56
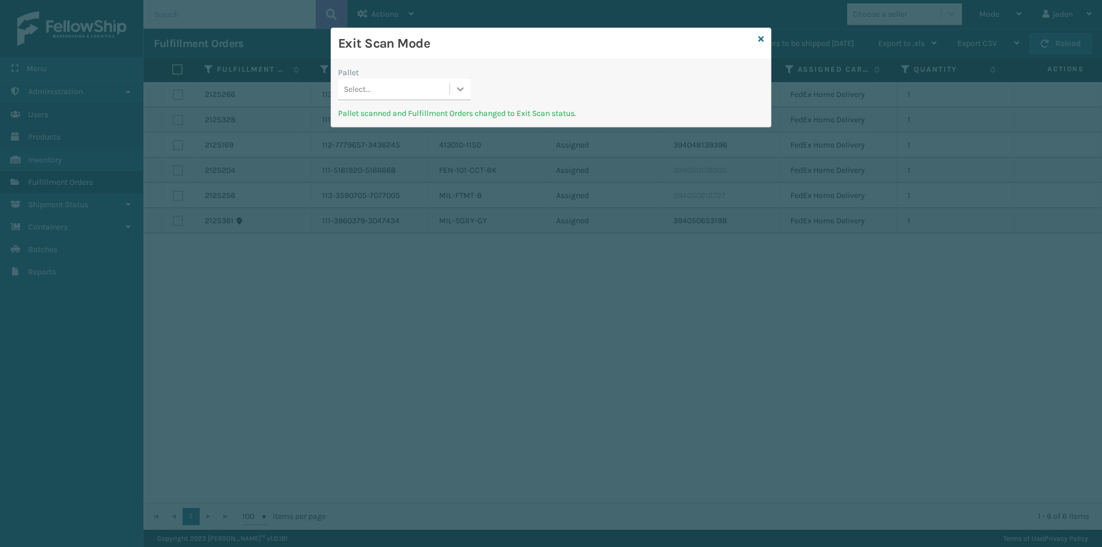
click at [459, 90] on icon at bounding box center [460, 89] width 7 height 4
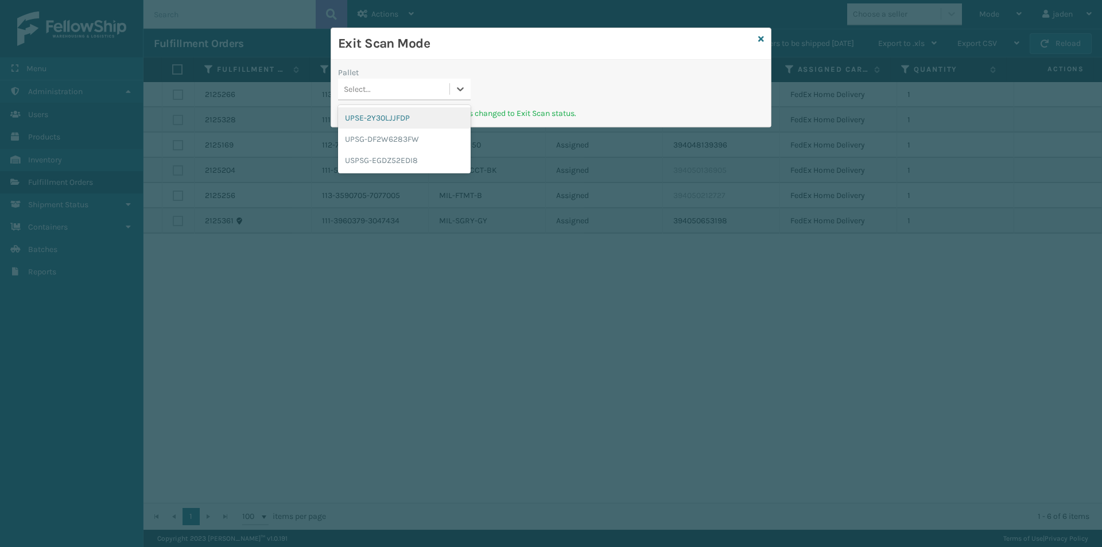
click at [369, 127] on div "UPSE-2Y30LJJFDP" at bounding box center [404, 117] width 133 height 21
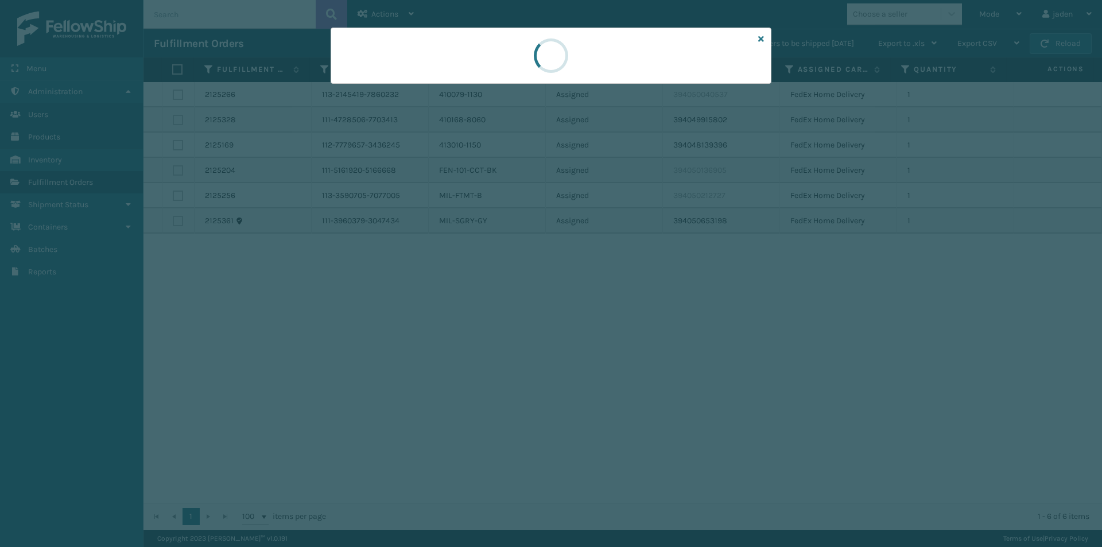
drag, startPoint x: 577, startPoint y: 79, endPoint x: 570, endPoint y: 79, distance: 6.9
drag, startPoint x: 570, startPoint y: 79, endPoint x: 548, endPoint y: 66, distance: 25.7
click at [452, 75] on div at bounding box center [550, 56] width 441 height 56
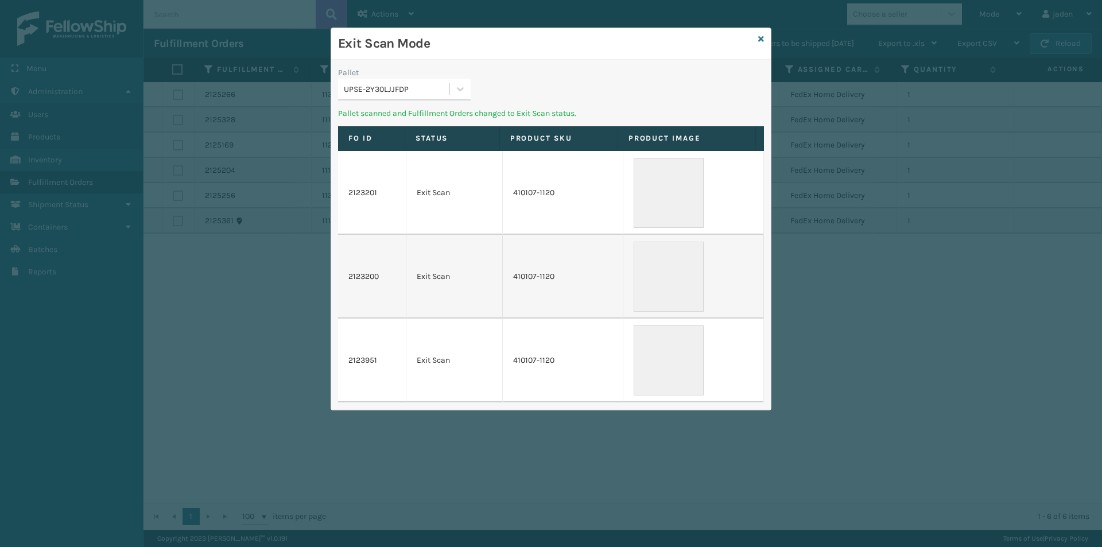
click at [474, 55] on div "Exit Scan Mode" at bounding box center [550, 44] width 439 height 32
drag, startPoint x: 619, startPoint y: 48, endPoint x: 528, endPoint y: 39, distance: 91.1
click at [528, 39] on h3 "Exit Scan Mode" at bounding box center [545, 43] width 415 height 17
click at [440, 90] on div "UPSE-2Y30LJJFDP" at bounding box center [397, 89] width 107 height 12
click at [378, 126] on div "UPSG-DF2W6283FW" at bounding box center [404, 117] width 133 height 21
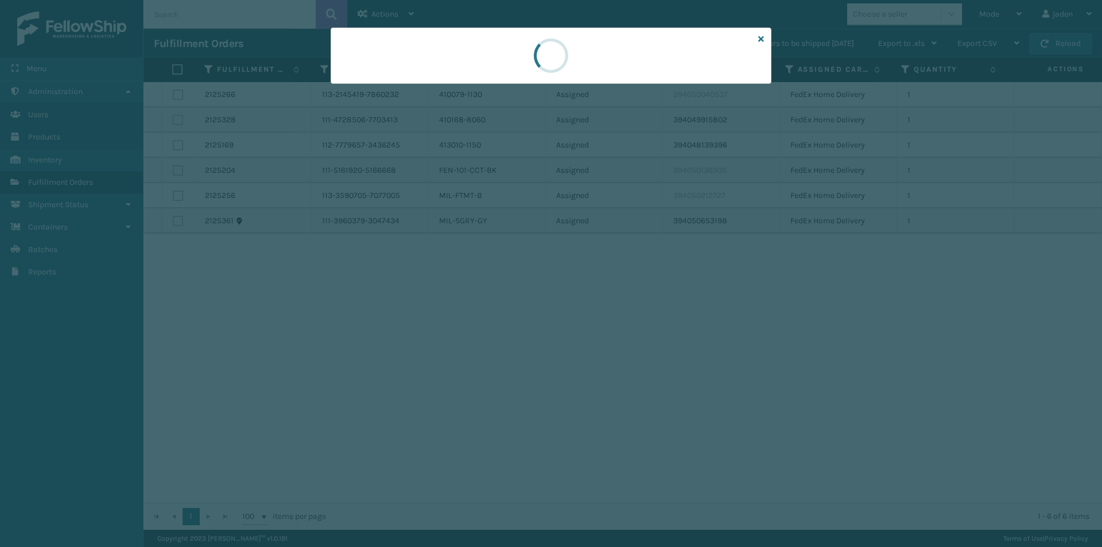
drag, startPoint x: 588, startPoint y: 61, endPoint x: 511, endPoint y: 61, distance: 77.5
click at [497, 61] on div at bounding box center [550, 56] width 441 height 56
drag, startPoint x: 669, startPoint y: 53, endPoint x: 555, endPoint y: 57, distance: 113.7
click at [555, 57] on div at bounding box center [551, 56] width 49 height 49
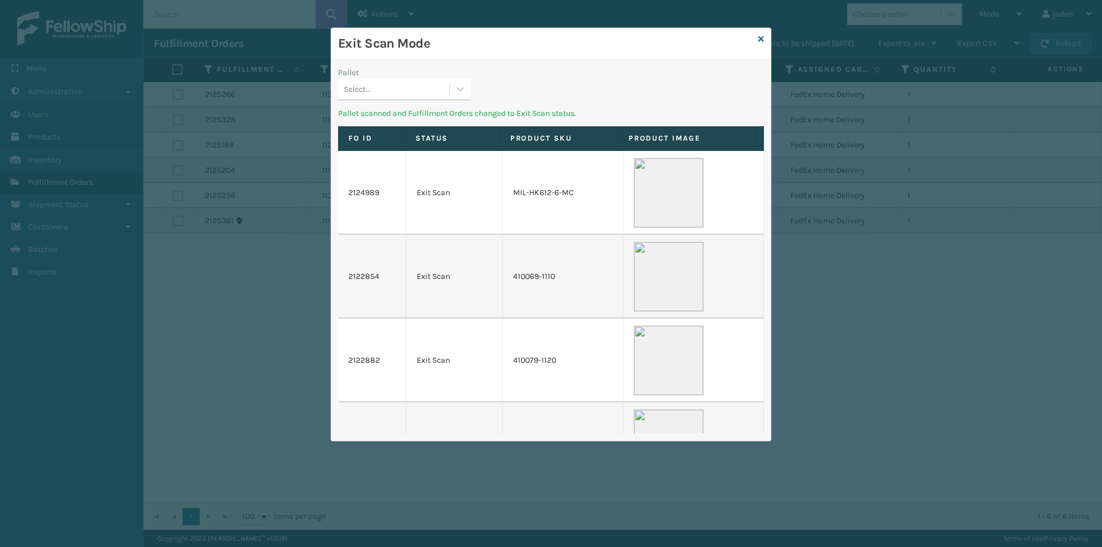
click at [513, 63] on div "Pallet Select... Pallet scanned and Fulfillment Orders changed to Exit Scan sta…" at bounding box center [550, 250] width 439 height 381
drag, startPoint x: 659, startPoint y: 67, endPoint x: 632, endPoint y: 74, distance: 27.4
click at [461, 69] on div "Pallet Select... Pallet scanned and Fulfillment Orders changed to Exit Scan sta…" at bounding box center [550, 250] width 439 height 381
drag, startPoint x: 633, startPoint y: 74, endPoint x: 606, endPoint y: 65, distance: 28.3
click at [522, 65] on div "Pallet Select... Pallet scanned and Fulfillment Orders changed to Exit Scan sta…" at bounding box center [550, 250] width 439 height 381
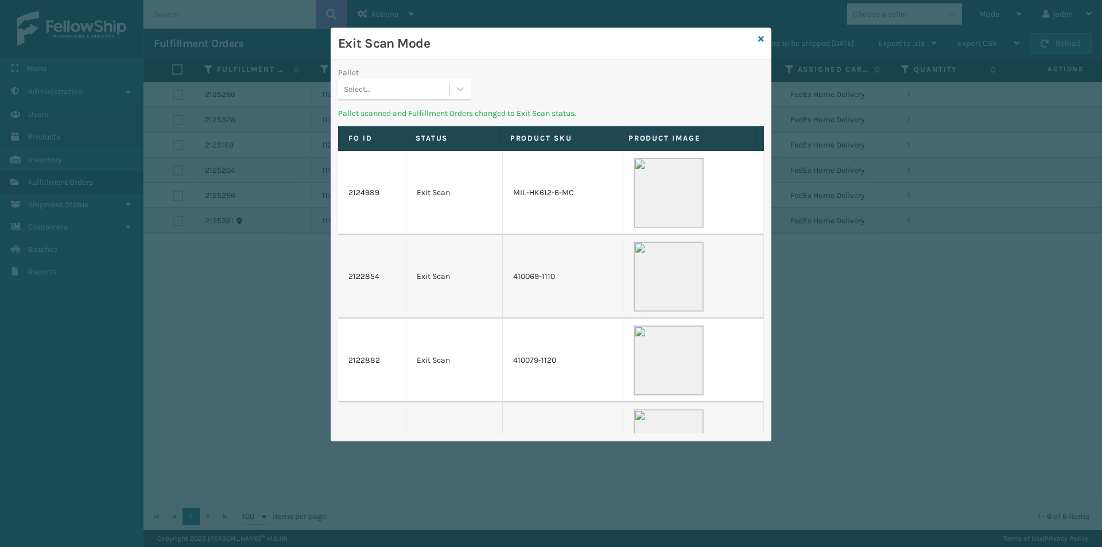
drag, startPoint x: 659, startPoint y: 66, endPoint x: 515, endPoint y: 57, distance: 144.3
click at [515, 57] on div "Exit Scan Mode" at bounding box center [550, 44] width 439 height 32
drag, startPoint x: 635, startPoint y: 62, endPoint x: 562, endPoint y: 73, distance: 74.3
click at [512, 67] on div "Pallet Select... Pallet scanned and Fulfillment Orders changed to Exit Scan sta…" at bounding box center [550, 250] width 439 height 381
drag, startPoint x: 593, startPoint y: 79, endPoint x: 503, endPoint y: 72, distance: 90.3
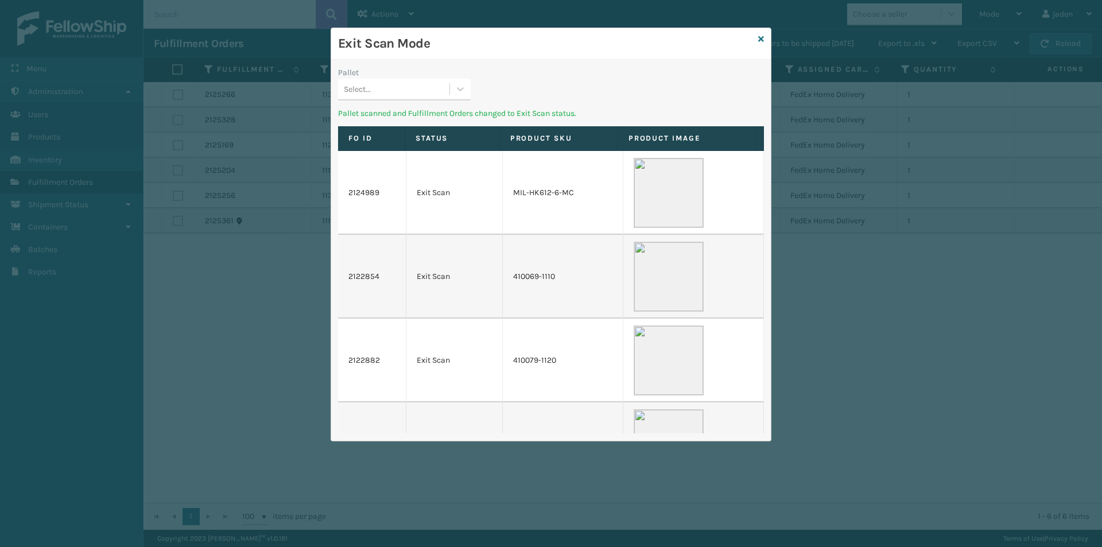
click at [504, 68] on div "Pallet Select..." at bounding box center [550, 87] width 439 height 41
click at [463, 83] on div at bounding box center [460, 89] width 21 height 21
click at [437, 103] on div "Pallet option USPSG-EGDZ52EDI8 focused, 1 of 1. 1 result available. Use Up and …" at bounding box center [404, 87] width 146 height 41
drag, startPoint x: 593, startPoint y: 69, endPoint x: 493, endPoint y: 71, distance: 100.4
click at [458, 69] on div "Pallet" at bounding box center [404, 73] width 133 height 12
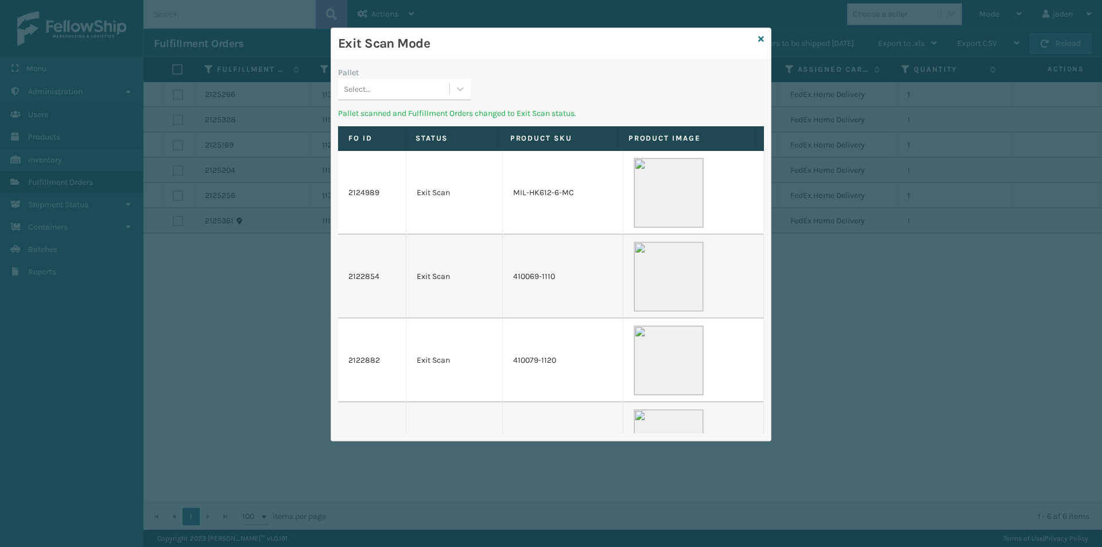
drag, startPoint x: 647, startPoint y: 80, endPoint x: 600, endPoint y: 77, distance: 47.2
click at [546, 79] on div "Pallet Select..." at bounding box center [550, 87] width 439 height 41
drag, startPoint x: 647, startPoint y: 75, endPoint x: 586, endPoint y: 61, distance: 61.7
click at [523, 59] on div "Exit Scan Mode" at bounding box center [550, 44] width 439 height 32
drag, startPoint x: 594, startPoint y: 64, endPoint x: 539, endPoint y: 58, distance: 55.9
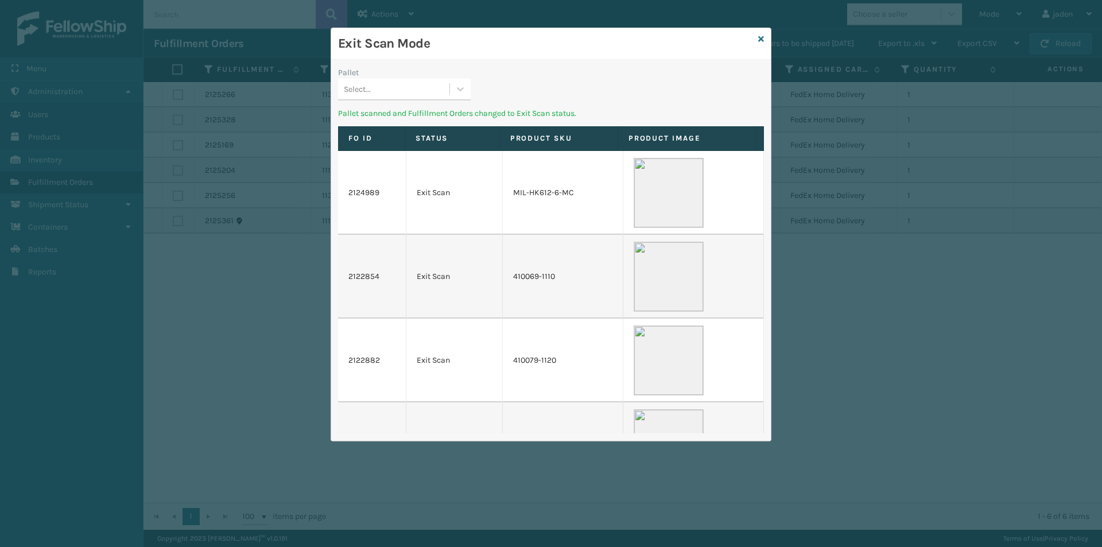
click at [539, 58] on div "Exit Scan Mode" at bounding box center [550, 44] width 439 height 32
click at [456, 88] on icon at bounding box center [459, 88] width 11 height 11
click at [408, 121] on div "USPSG-EGDZ52EDI8" at bounding box center [404, 117] width 133 height 21
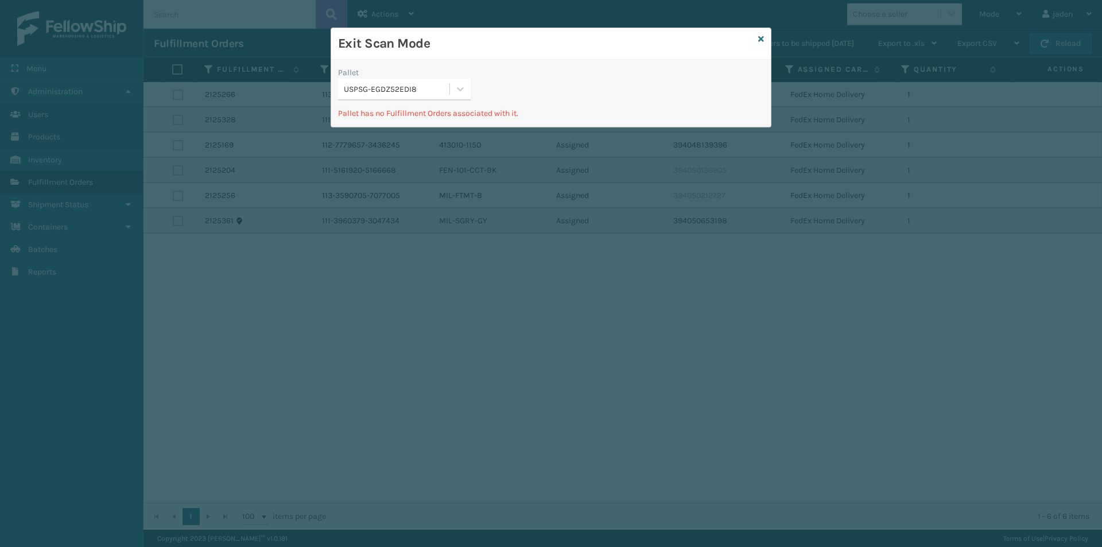
click at [764, 40] on div "Exit Scan Mode" at bounding box center [550, 44] width 439 height 32
click at [759, 40] on icon at bounding box center [761, 39] width 6 height 8
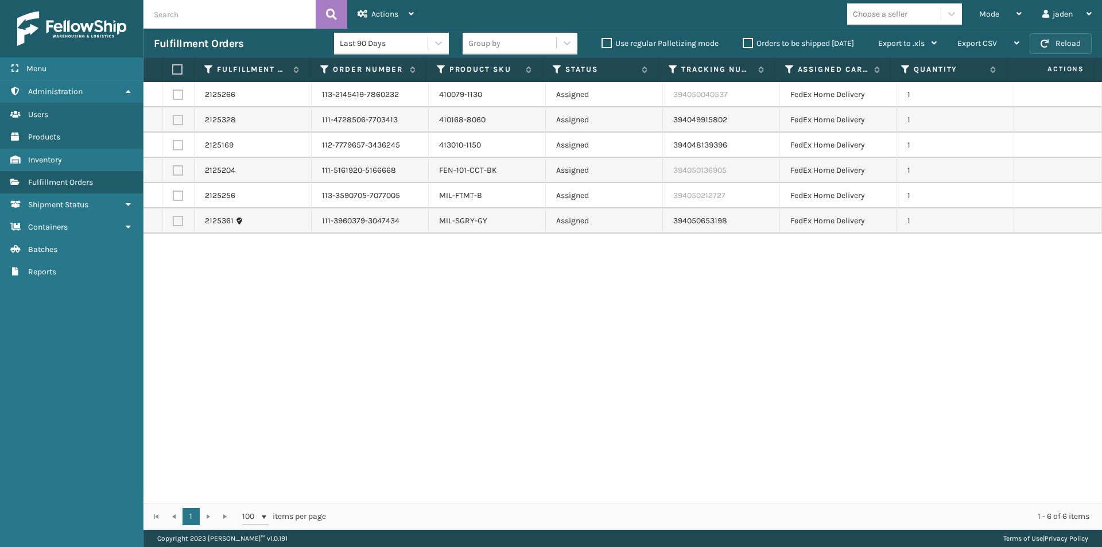
click at [1051, 35] on button "Reload" at bounding box center [1060, 43] width 62 height 21
click at [1017, 15] on icon at bounding box center [1018, 14] width 5 height 8
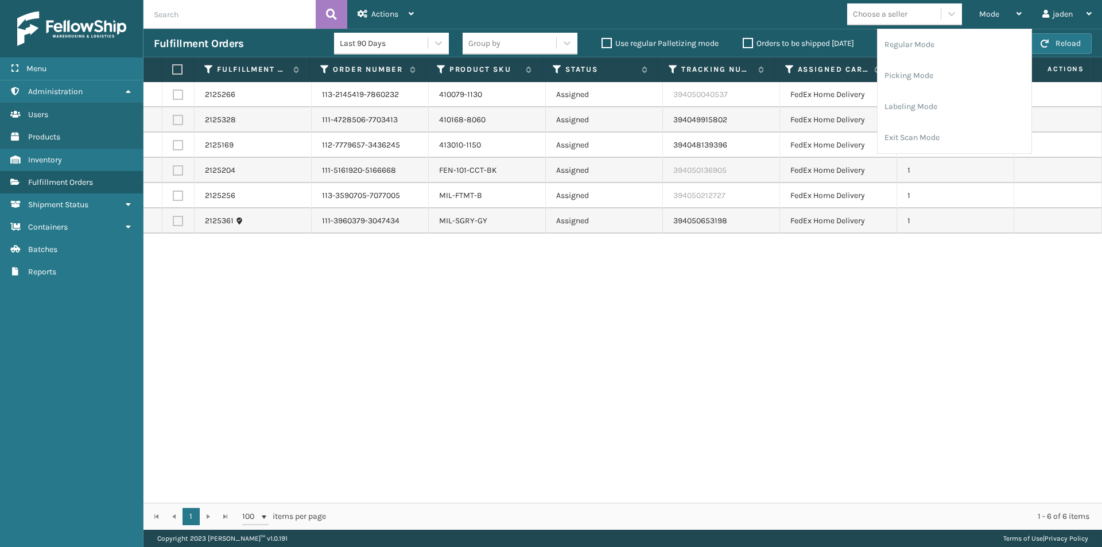
click at [986, 154] on td "1" at bounding box center [955, 145] width 117 height 25
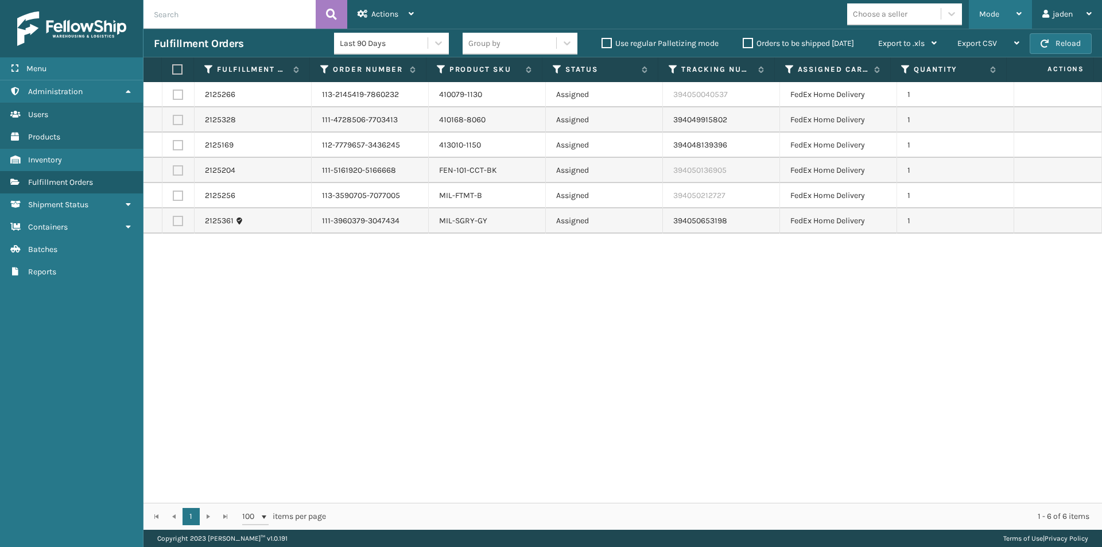
click at [981, 24] on div "Mode" at bounding box center [1000, 14] width 42 height 29
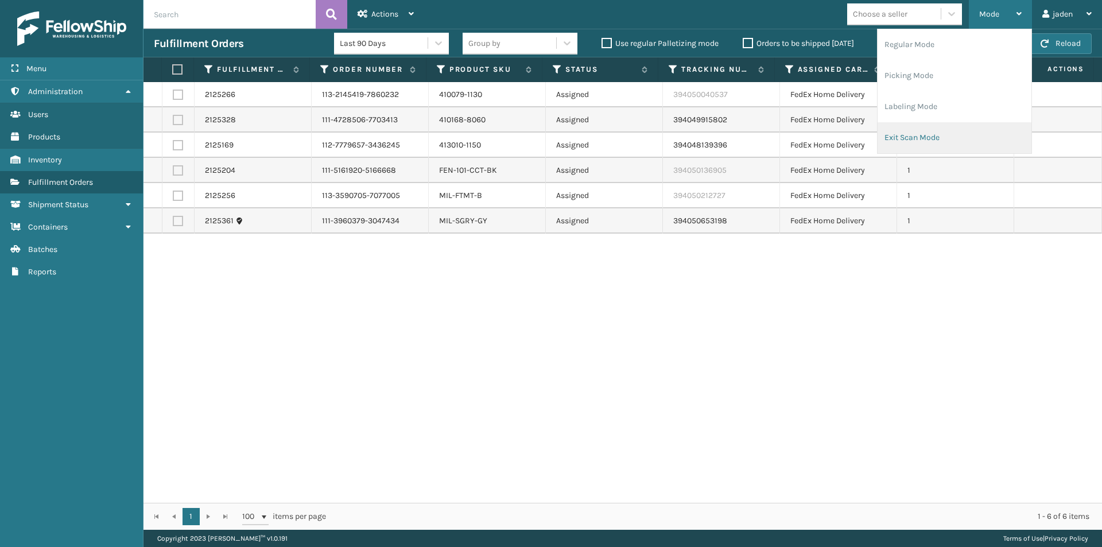
click at [924, 128] on li "Exit Scan Mode" at bounding box center [954, 137] width 154 height 31
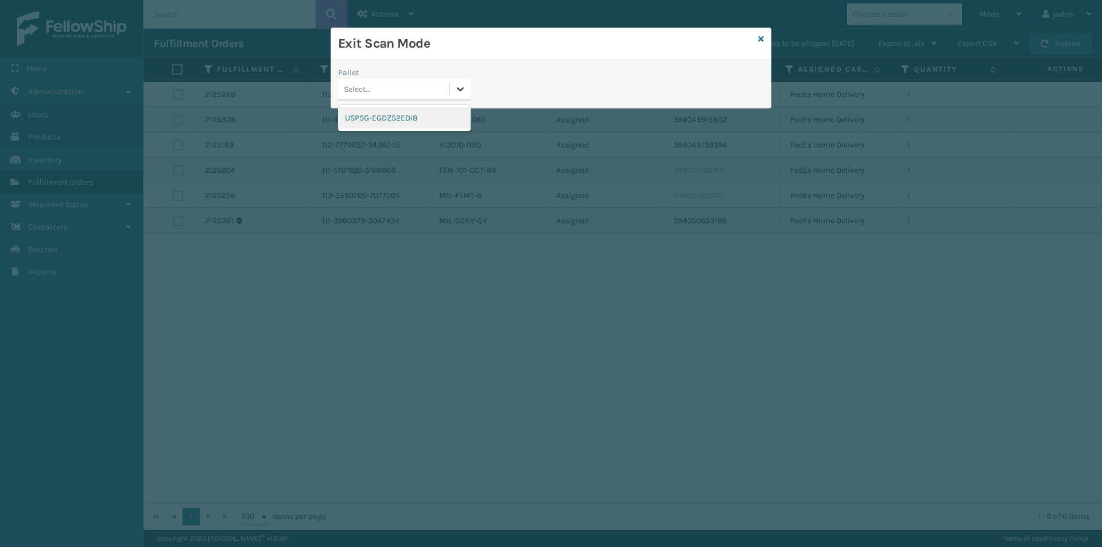
drag, startPoint x: 453, startPoint y: 91, endPoint x: 428, endPoint y: 105, distance: 28.8
click at [453, 91] on div at bounding box center [460, 89] width 21 height 21
click at [419, 111] on div "USPSG-EGDZ52EDI8" at bounding box center [404, 117] width 133 height 21
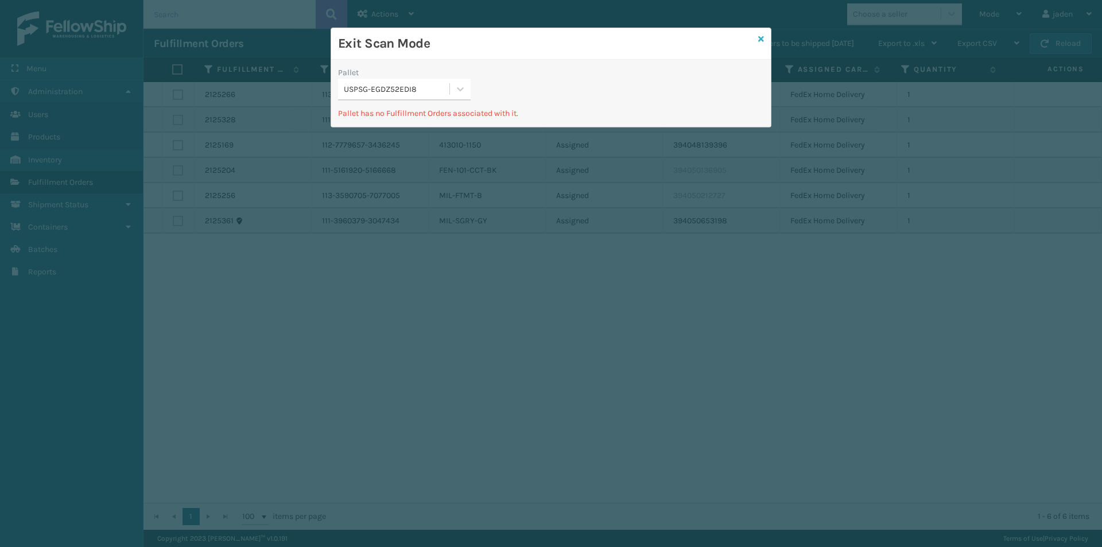
click at [761, 40] on icon at bounding box center [761, 39] width 6 height 8
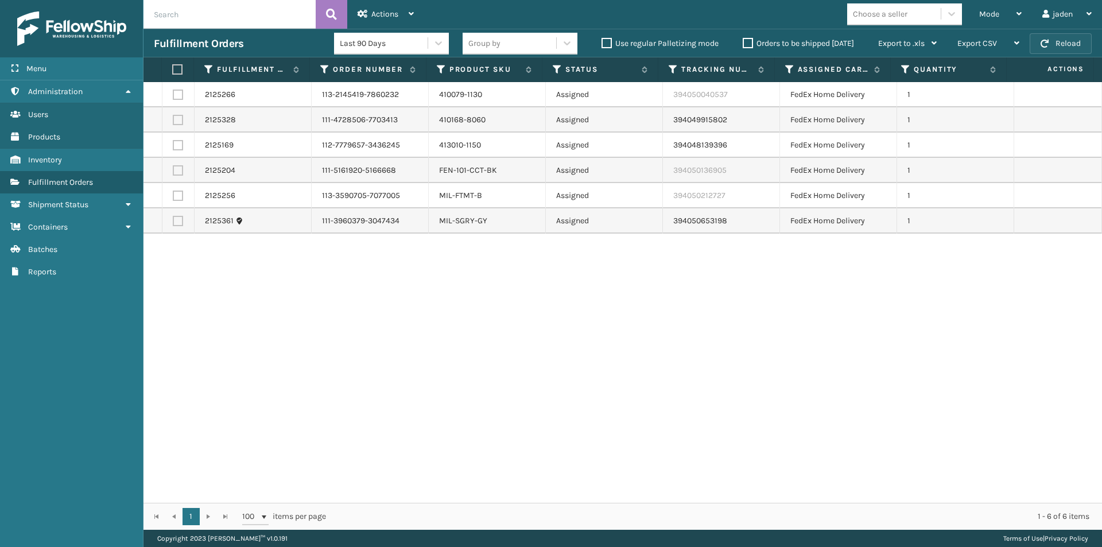
click at [1047, 43] on span "button" at bounding box center [1044, 44] width 8 height 8
click at [1019, 12] on icon at bounding box center [1018, 14] width 5 height 8
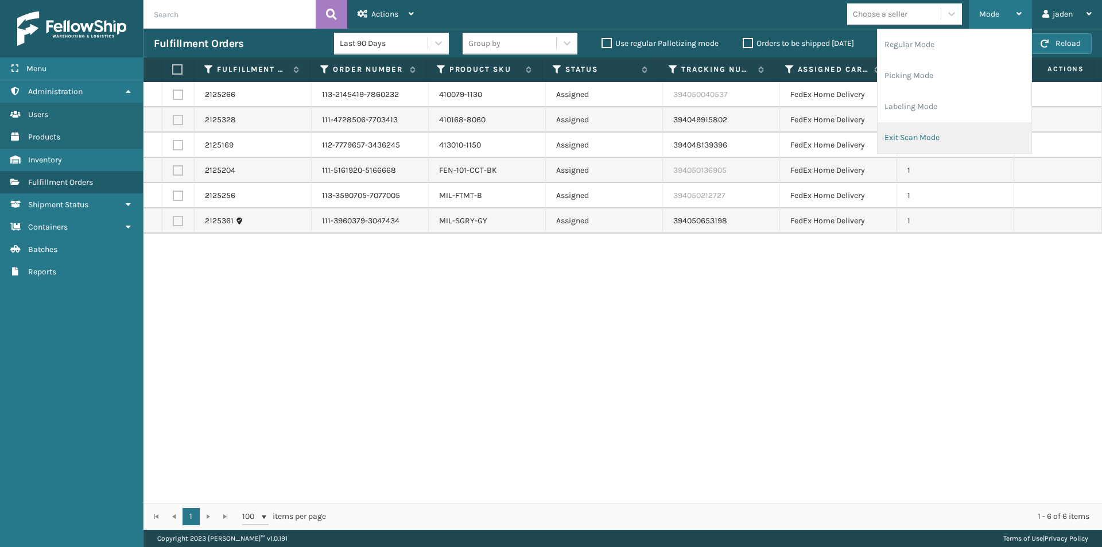
click at [974, 139] on li "Exit Scan Mode" at bounding box center [954, 137] width 154 height 31
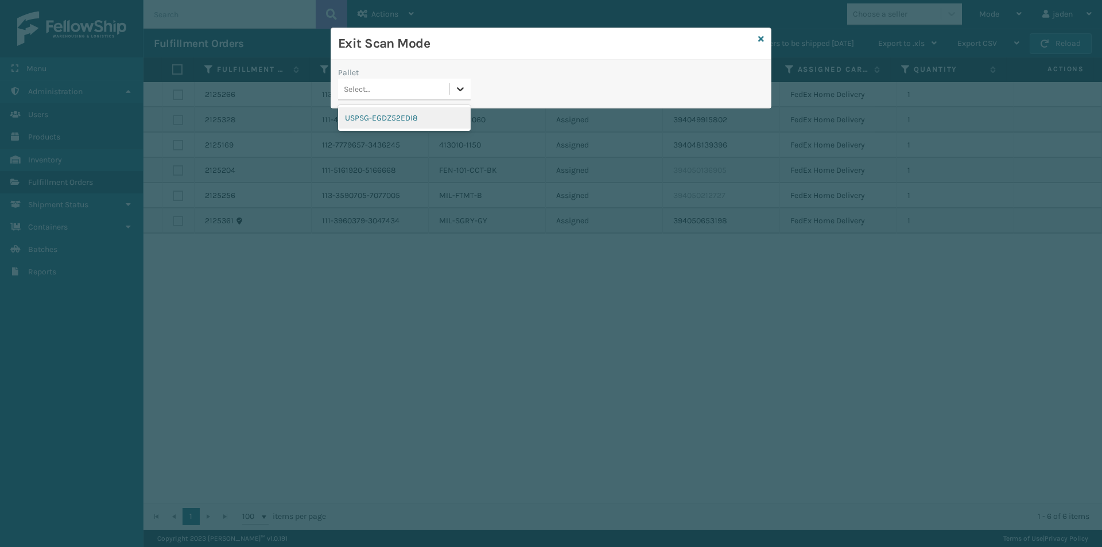
click at [454, 86] on icon at bounding box center [459, 88] width 11 height 11
click at [761, 35] on icon at bounding box center [761, 39] width 6 height 8
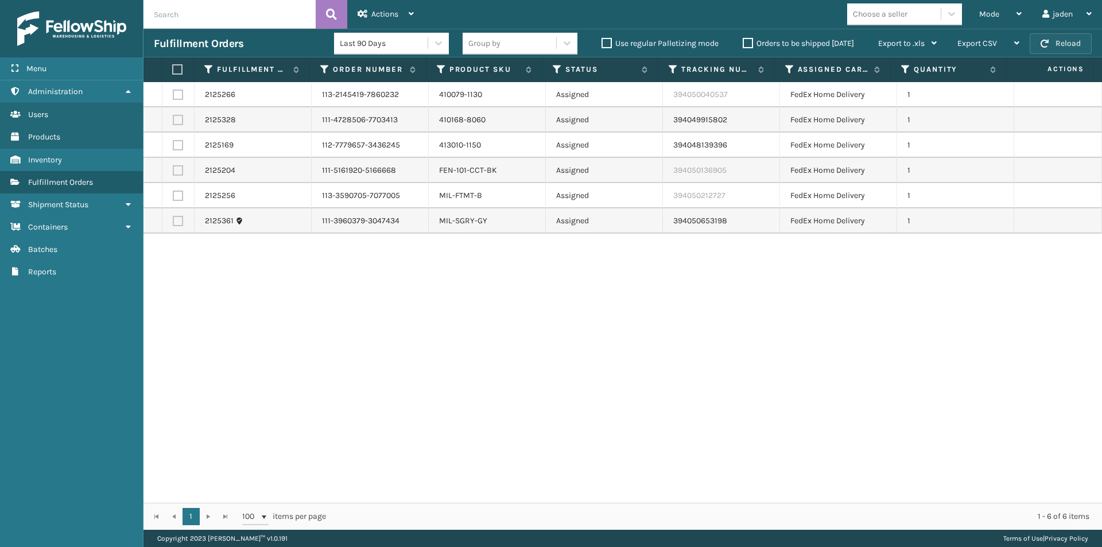
click at [1057, 38] on button "Reload" at bounding box center [1060, 43] width 62 height 21
